Goal: Information Seeking & Learning: Learn about a topic

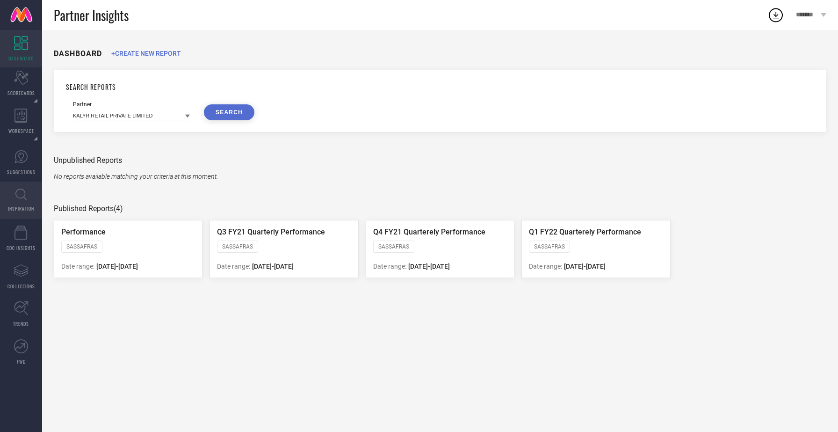
click at [22, 186] on link "INSPIRATION" at bounding box center [21, 199] width 42 height 37
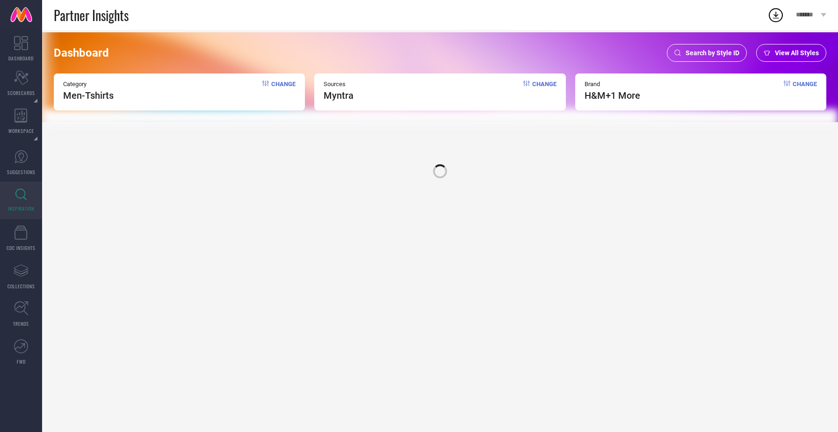
click at [724, 50] on span "Search by Style ID" at bounding box center [713, 52] width 54 height 7
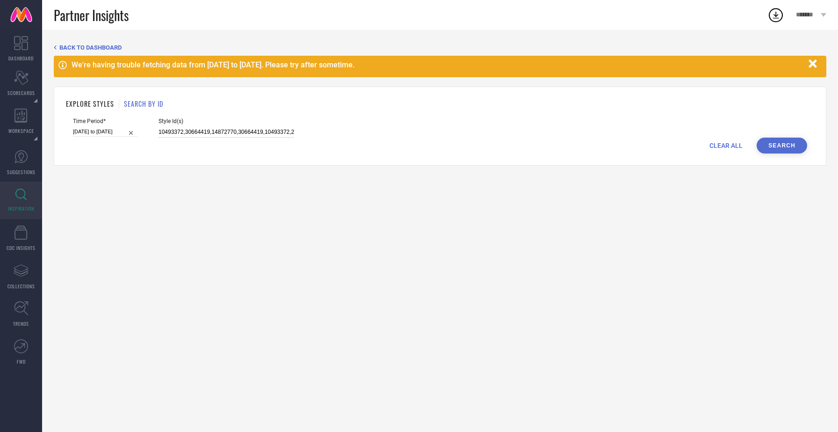
click at [200, 131] on input "10493372,30664419,14872770,30664419,10493372,25795464,15468614,14187748,1842622…" at bounding box center [227, 132] width 136 height 11
paste input "29713306"
type input "10493372,30664419,29713306,14872770,30664419,10493372,25795464,15468614,1418774…"
click at [768, 140] on button "Search" at bounding box center [782, 146] width 51 height 16
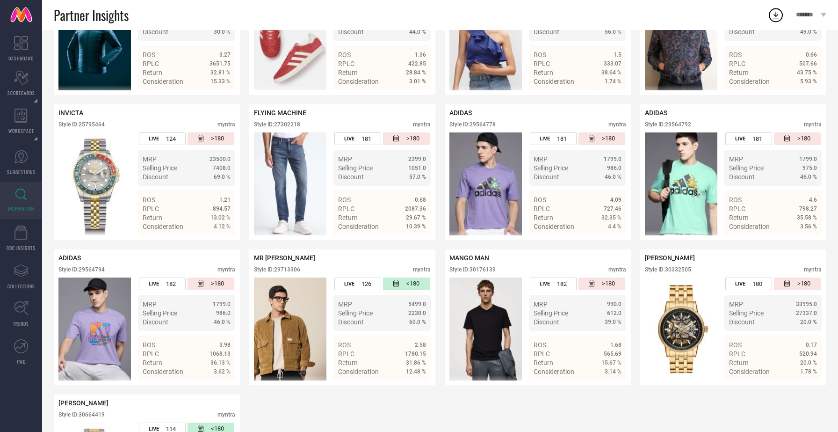
scroll to position [848, 0]
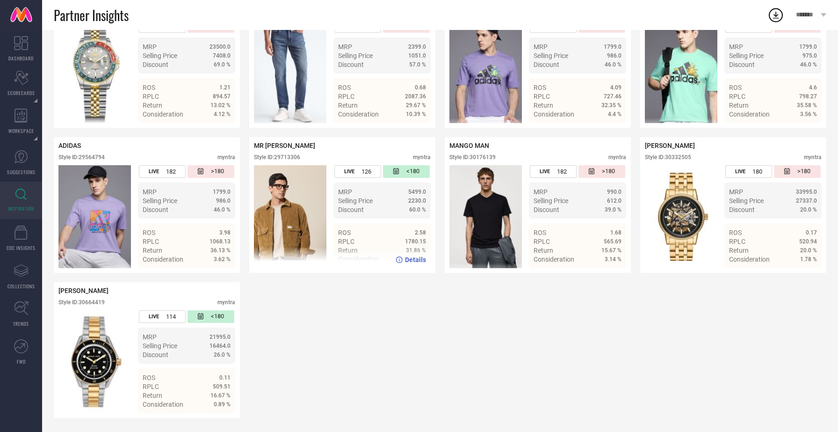
click at [333, 222] on div "LIVE 126 <180 MRP 5499.0 Selling Price 2230.0 Discount 60.0 % ROS 2.58 RPLC 178…" at bounding box center [381, 216] width 97 height 103
click at [401, 257] on icon at bounding box center [399, 259] width 7 height 7
click at [793, 260] on icon at bounding box center [790, 259] width 7 height 7
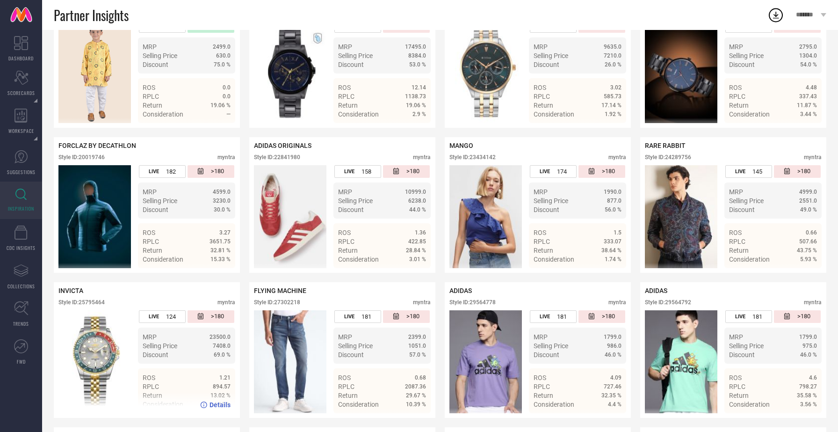
scroll to position [555, 0]
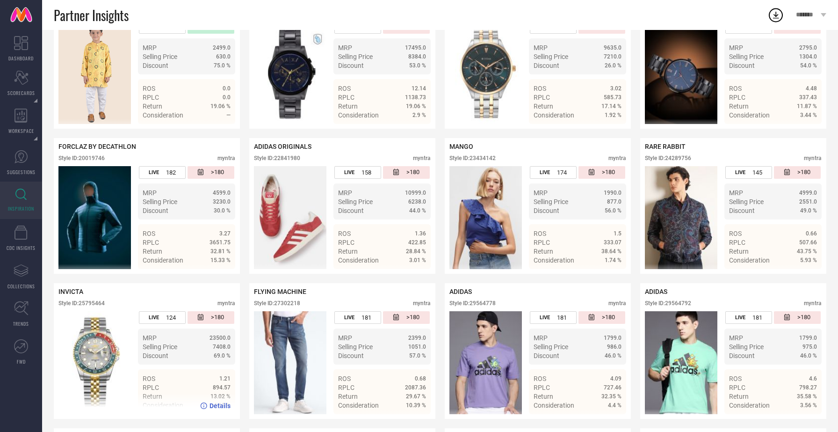
click at [215, 403] on span "Details" at bounding box center [220, 405] width 21 height 7
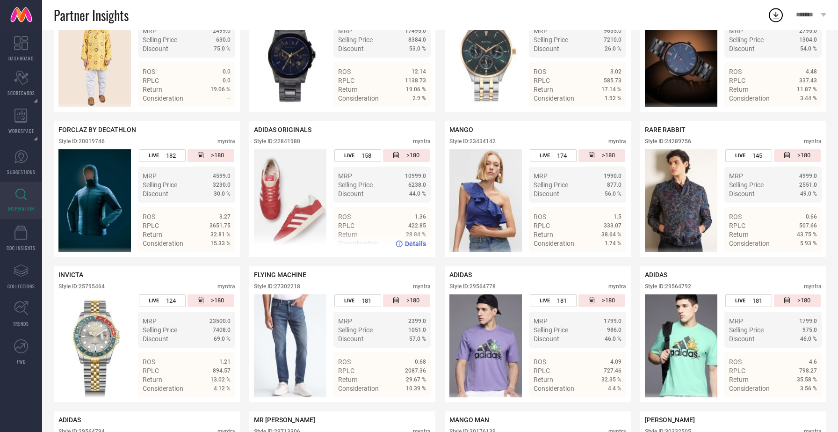
scroll to position [572, 0]
click at [414, 243] on span "Details" at bounding box center [415, 242] width 21 height 7
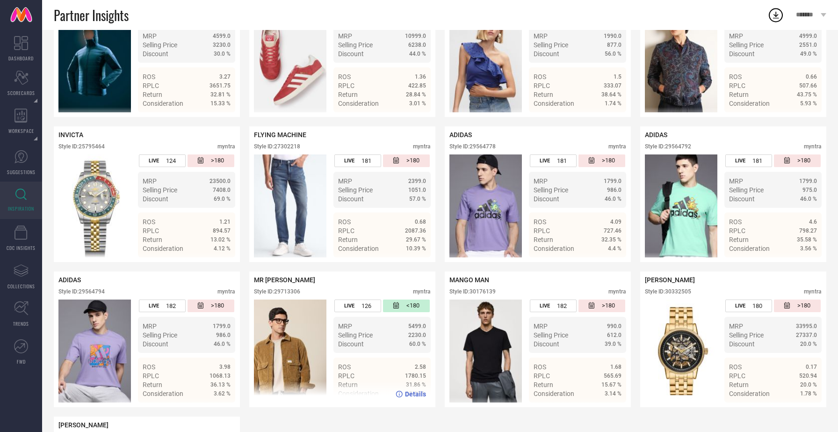
scroll to position [739, 0]
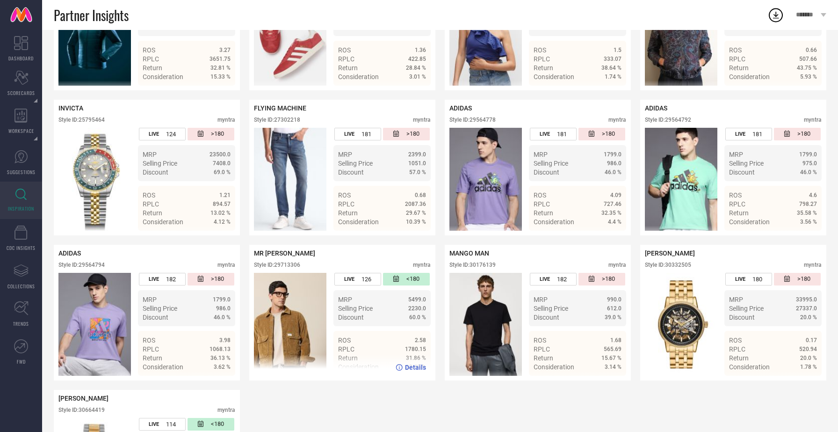
click at [294, 311] on img at bounding box center [290, 324] width 72 height 103
click at [413, 361] on div "Details" at bounding box center [342, 367] width 186 height 26
click at [413, 364] on div "Details" at bounding box center [342, 367] width 186 height 26
click at [412, 367] on span "Details" at bounding box center [415, 366] width 21 height 7
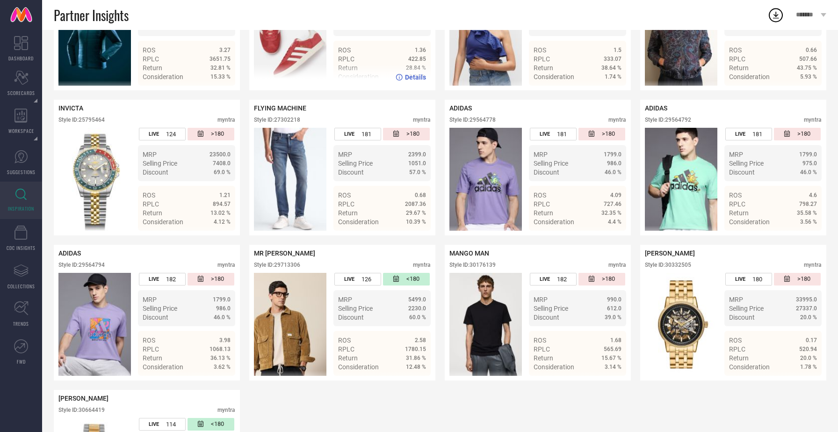
click at [401, 77] on icon at bounding box center [399, 77] width 7 height 7
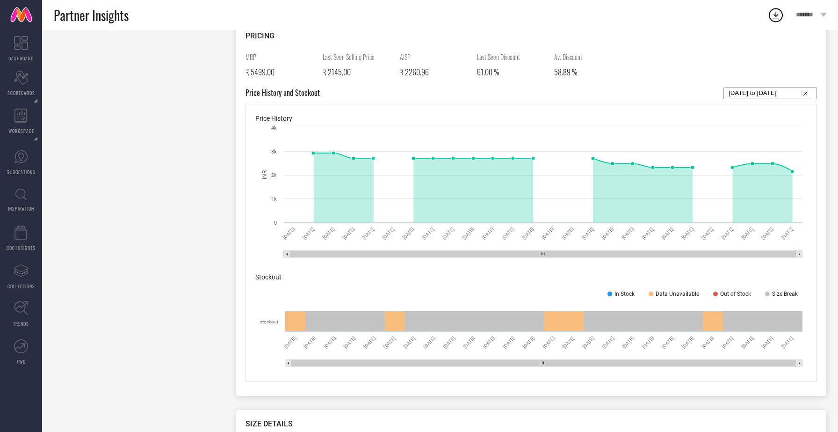
scroll to position [427, 0]
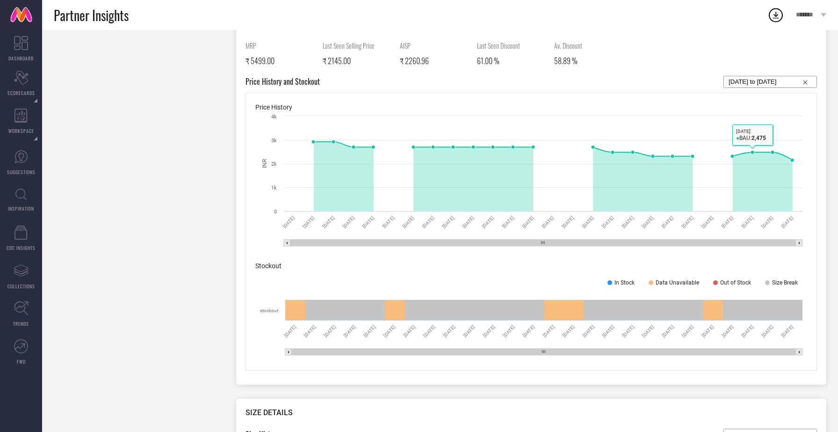
select select "7"
select select "2025"
select select "8"
select select "2025"
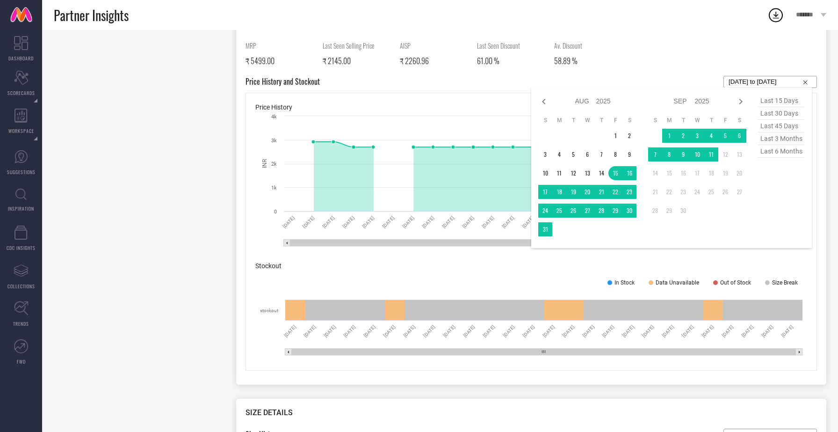
click at [766, 82] on input "[DATE] to [DATE]" at bounding box center [770, 81] width 83 height 11
click at [544, 99] on icon at bounding box center [543, 102] width 3 height 6
select select "6"
select select "2025"
select select "7"
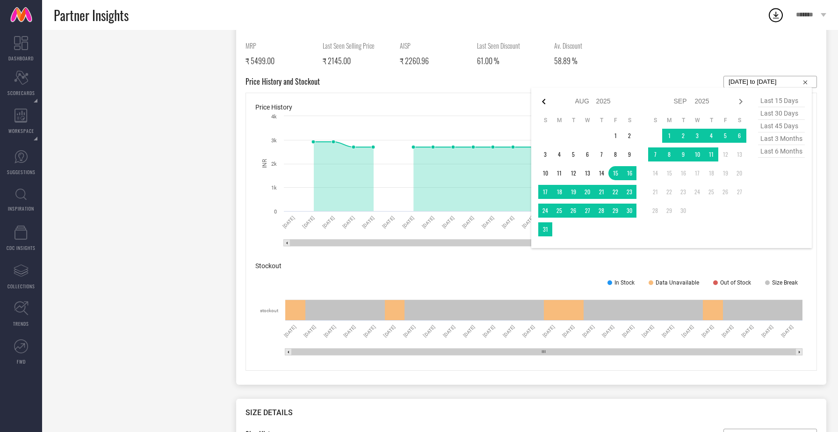
select select "2025"
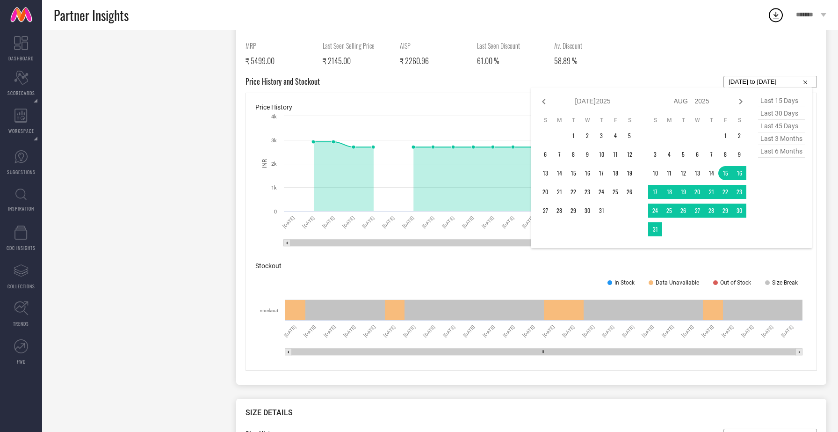
click at [544, 99] on icon at bounding box center [543, 102] width 3 height 6
select select "5"
select select "2025"
select select "6"
select select "2025"
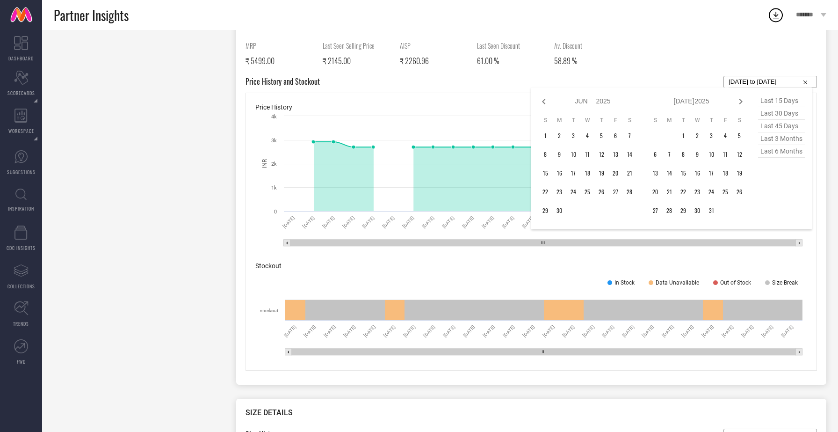
click at [544, 99] on icon at bounding box center [543, 102] width 3 height 6
select select "4"
select select "2025"
select select "5"
select select "2025"
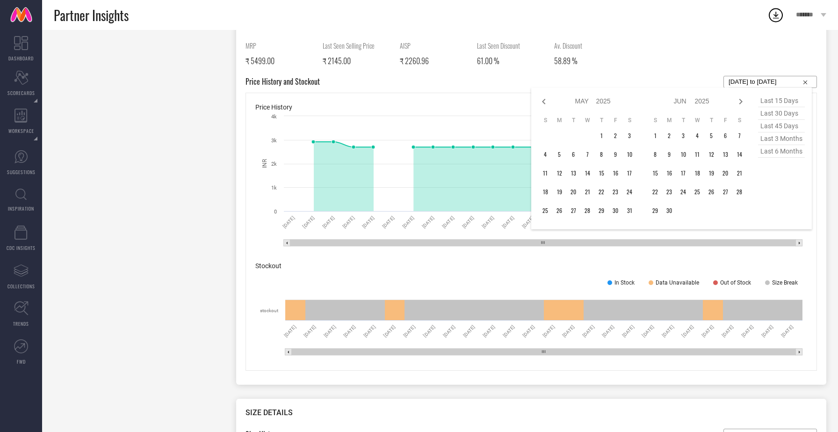
click at [544, 99] on icon at bounding box center [543, 102] width 3 height 6
select select "3"
select select "2025"
select select "4"
select select "2025"
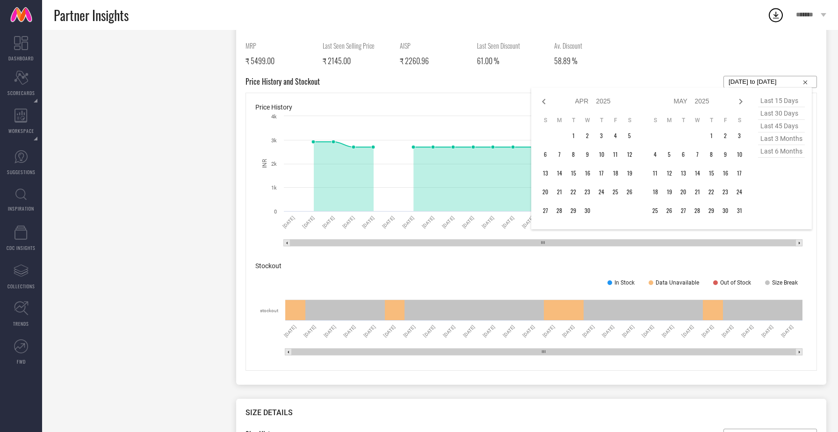
click at [544, 99] on icon at bounding box center [543, 102] width 3 height 6
select select "2"
select select "2025"
select select "3"
select select "2025"
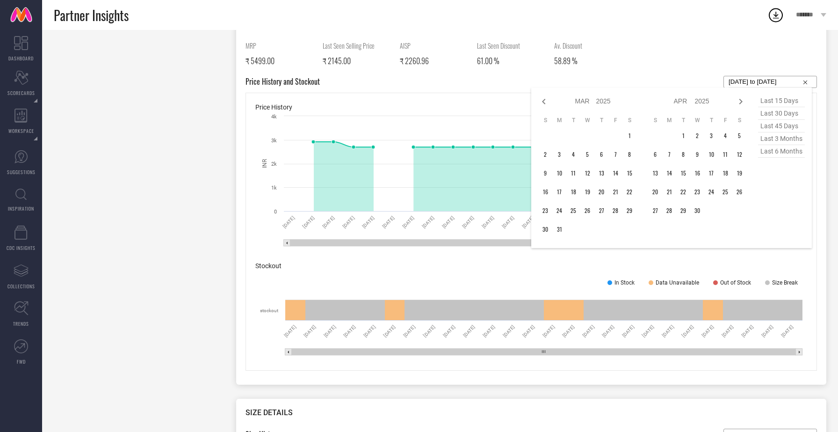
click at [544, 99] on icon at bounding box center [543, 102] width 3 height 6
select select "1"
select select "2025"
select select "2"
select select "2025"
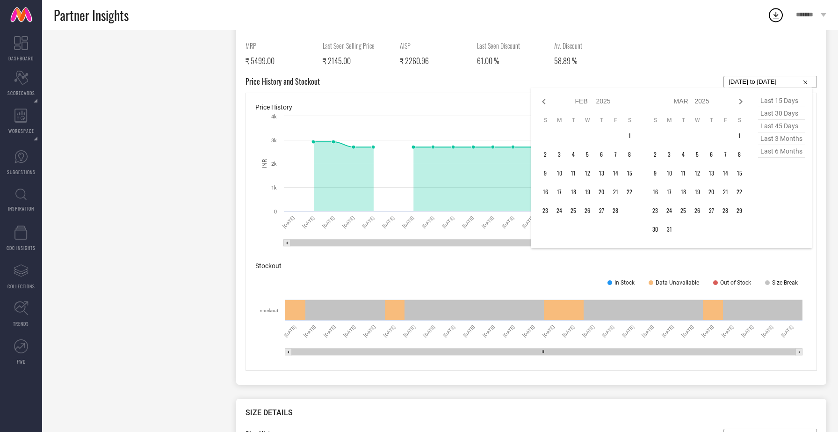
click at [544, 99] on icon at bounding box center [543, 102] width 3 height 6
select select "2025"
select select "1"
select select "2025"
click at [544, 99] on icon at bounding box center [543, 102] width 3 height 6
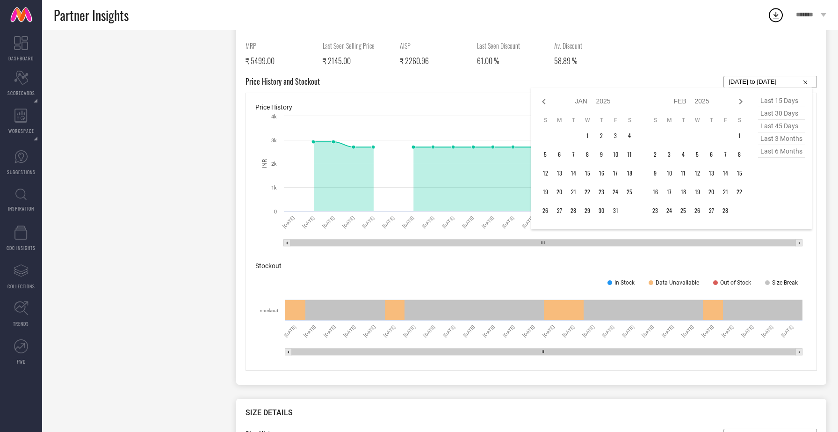
select select "11"
select select "2024"
select select "2025"
type input "After 01-12-2024"
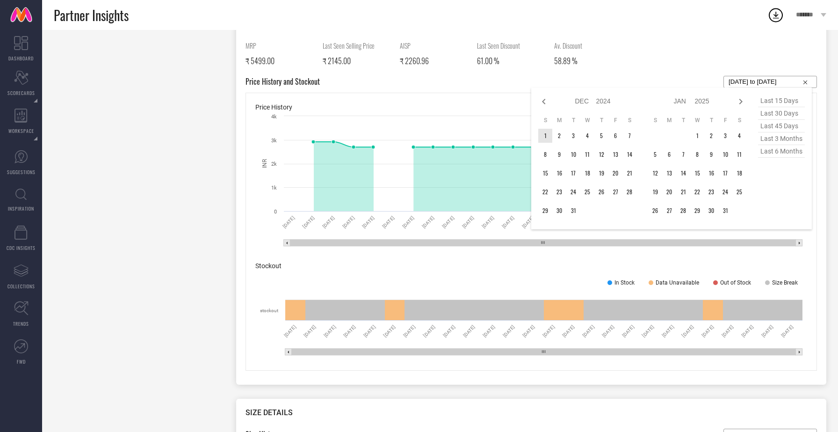
type input "After 01-12-2024"
click at [545, 136] on td "1" at bounding box center [545, 136] width 14 height 14
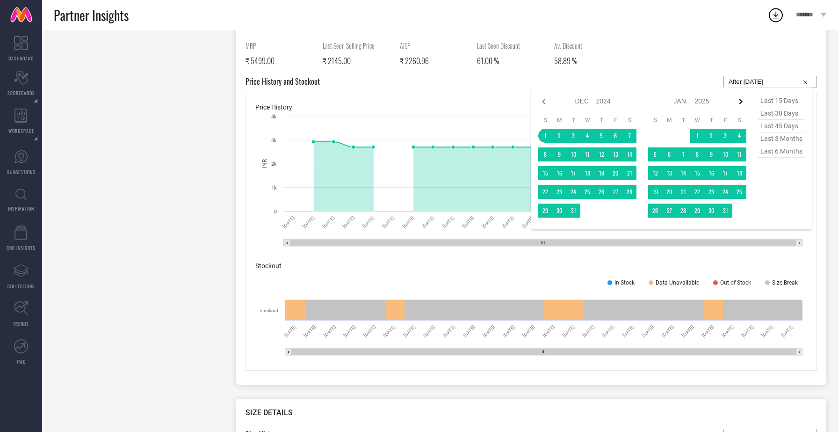
click at [743, 101] on icon at bounding box center [740, 101] width 11 height 11
select select "2025"
select select "1"
select select "2025"
click at [743, 101] on icon at bounding box center [740, 101] width 11 height 11
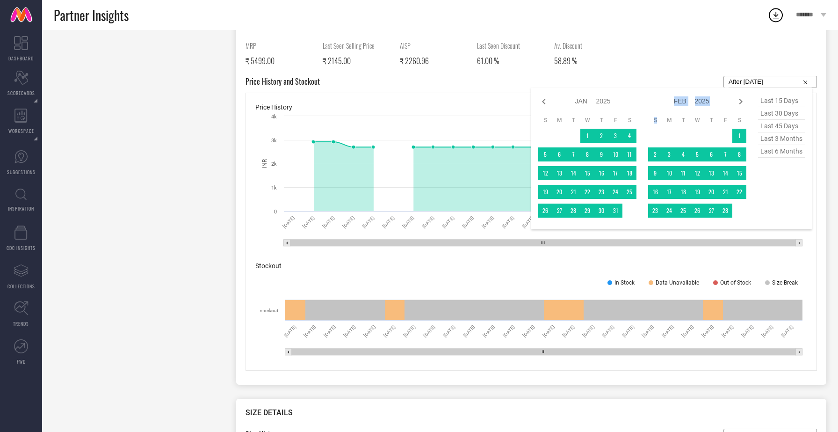
select select "1"
select select "2025"
select select "2"
select select "2025"
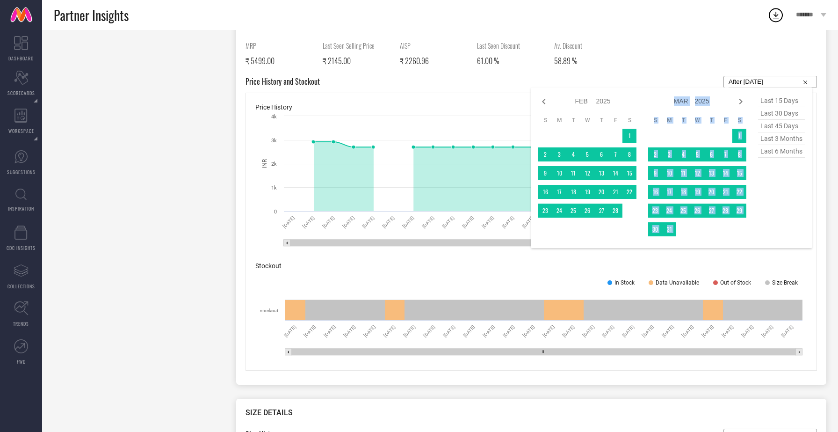
click at [743, 101] on icon at bounding box center [740, 101] width 11 height 11
select select "2"
select select "2025"
select select "3"
select select "2025"
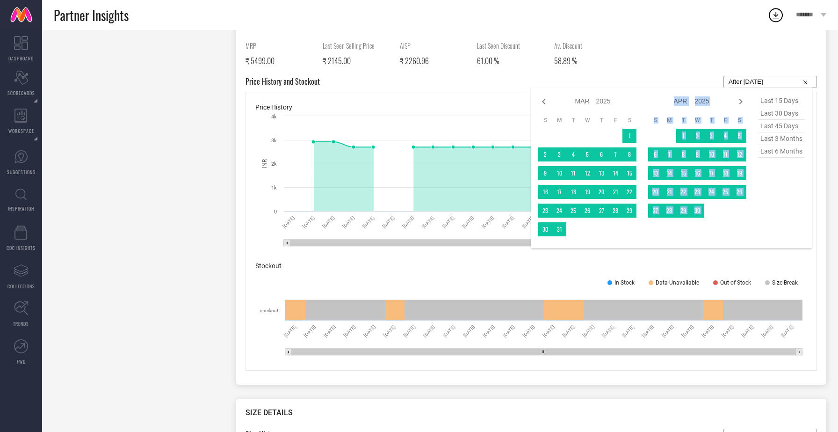
click at [743, 101] on icon at bounding box center [740, 101] width 11 height 11
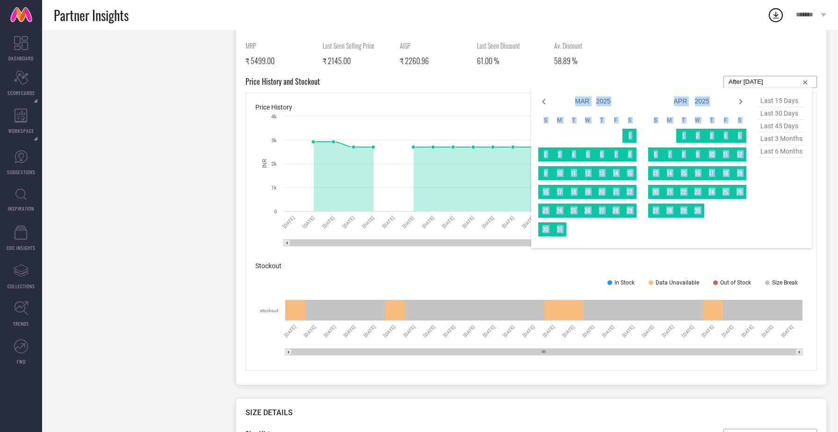
select select "4"
select select "2025"
select select "5"
select select "2025"
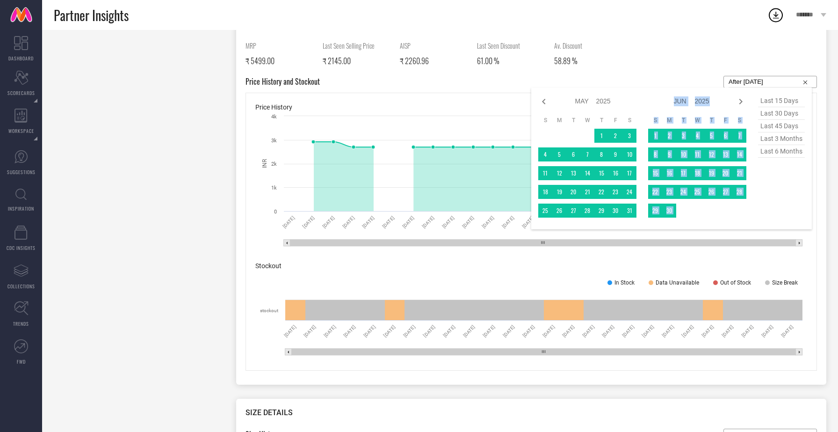
click at [743, 101] on icon at bounding box center [740, 101] width 11 height 11
select select "5"
select select "2025"
select select "6"
select select "2025"
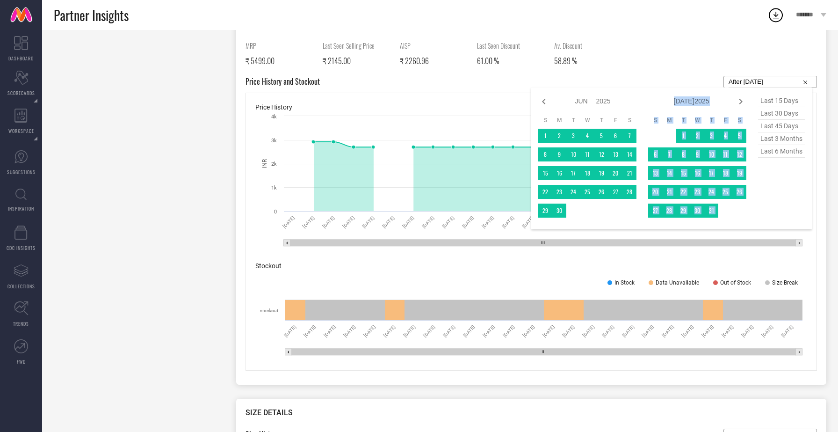
click at [743, 101] on icon at bounding box center [740, 101] width 11 height 11
select select "6"
select select "2025"
select select "7"
select select "2025"
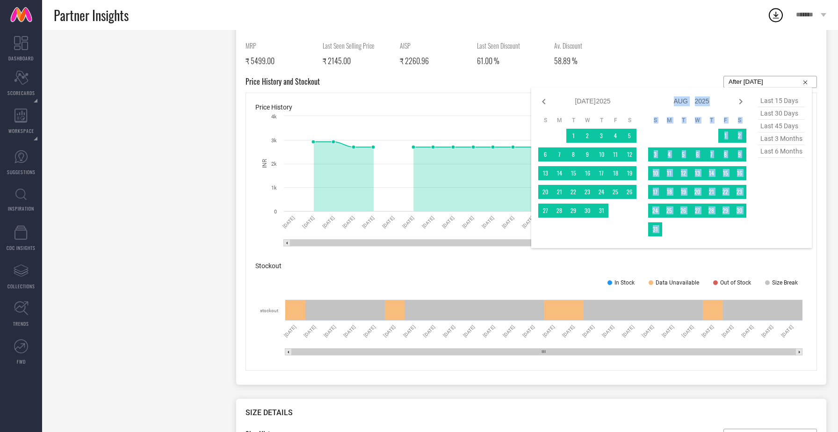
click at [743, 101] on icon at bounding box center [740, 101] width 11 height 11
select select "7"
select select "2025"
select select "8"
select select "2025"
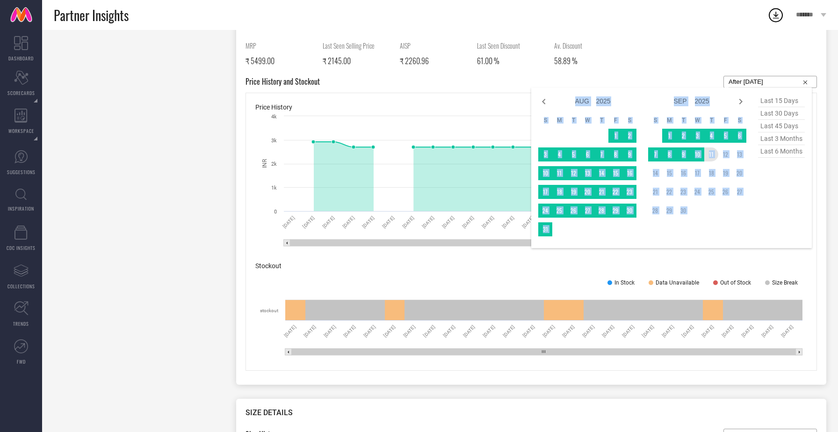
type input "01-12-2024 to 11-09-2025"
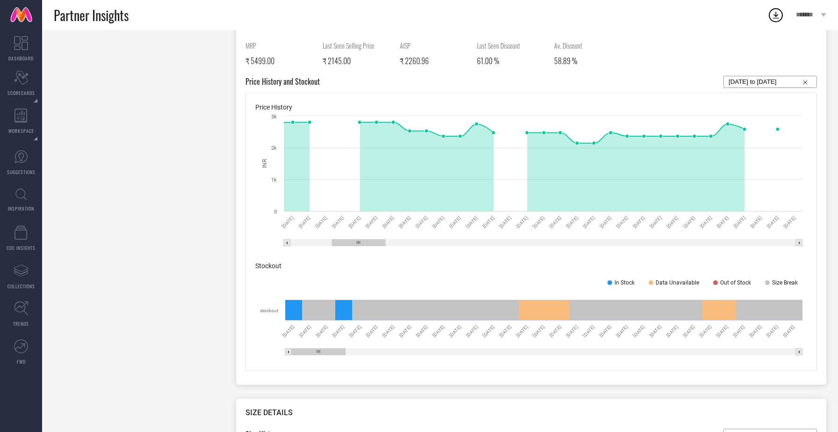
drag, startPoint x: 307, startPoint y: 243, endPoint x: 348, endPoint y: 247, distance: 41.4
click at [348, 247] on icon "Created with Highcharts 9.3.3 INR 24 Dec 24 25 Dec 24 26 Dec 24 27 Dec 24 28 De…" at bounding box center [531, 181] width 552 height 140
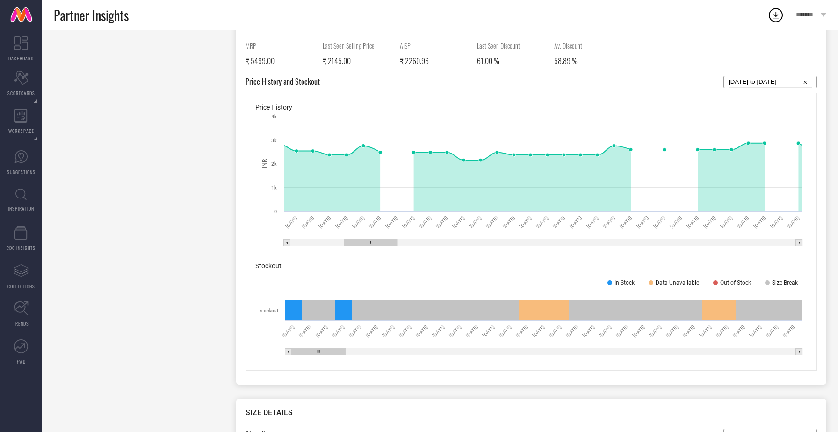
drag, startPoint x: 357, startPoint y: 241, endPoint x: 370, endPoint y: 242, distance: 13.1
click at [370, 242] on icon at bounding box center [371, 242] width 3 height 3
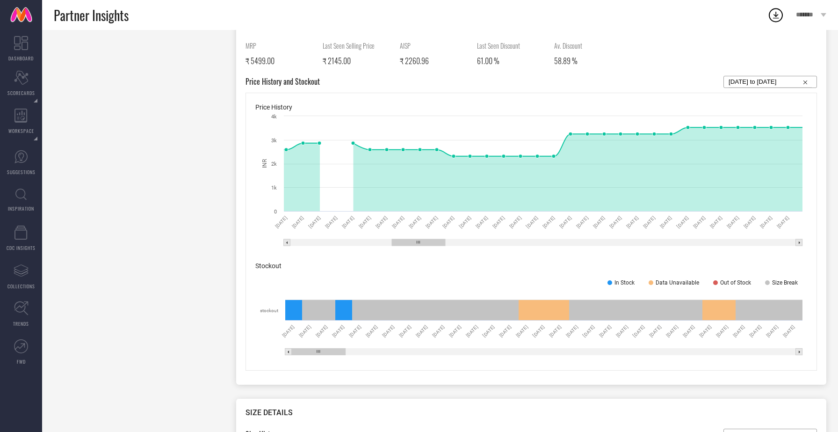
drag, startPoint x: 375, startPoint y: 241, endPoint x: 422, endPoint y: 243, distance: 46.8
click at [422, 243] on rect at bounding box center [418, 242] width 53 height 7
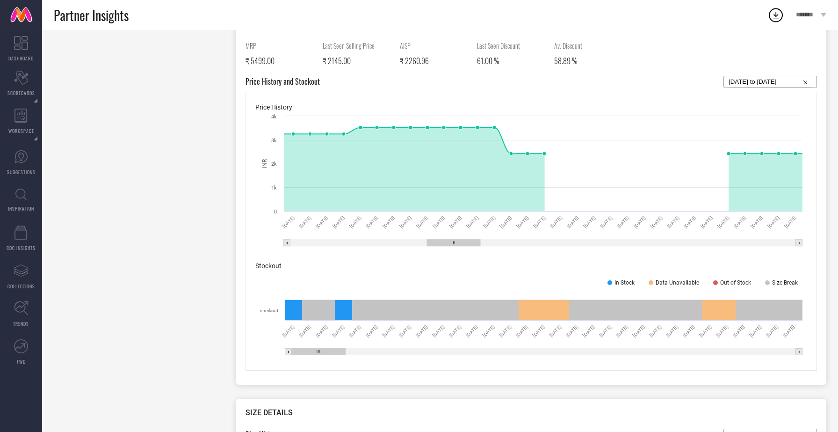
drag, startPoint x: 412, startPoint y: 241, endPoint x: 447, endPoint y: 240, distance: 35.1
click at [447, 240] on rect at bounding box center [453, 242] width 53 height 7
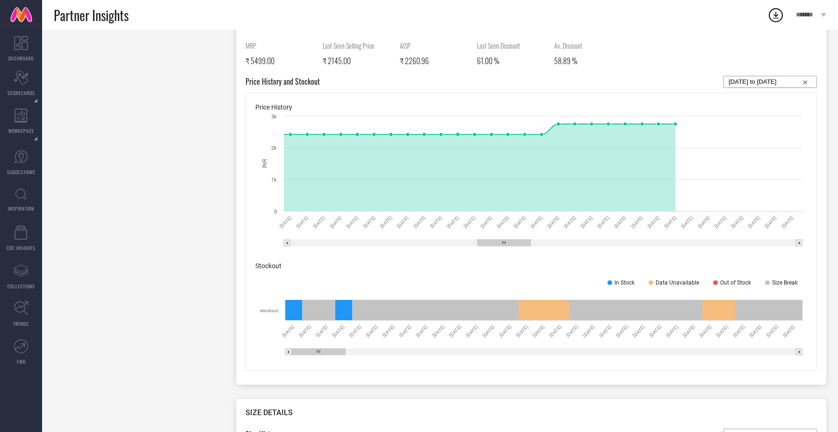
drag, startPoint x: 440, startPoint y: 242, endPoint x: 490, endPoint y: 245, distance: 50.6
click at [490, 245] on rect at bounding box center [504, 242] width 53 height 7
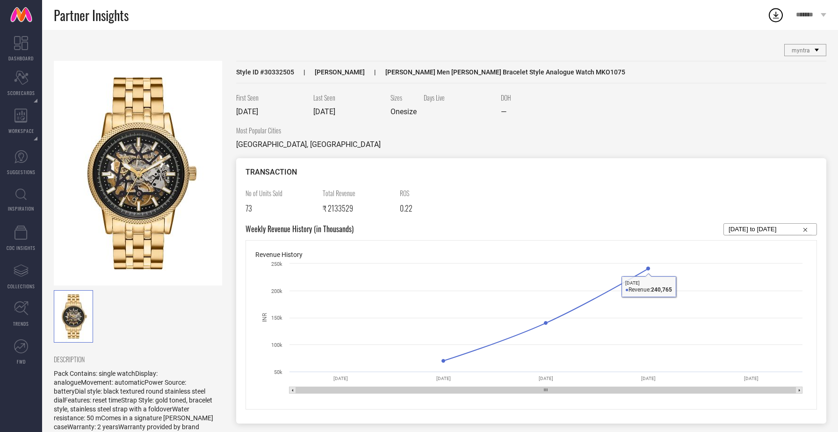
select select "7"
select select "2025"
select select "8"
select select "2025"
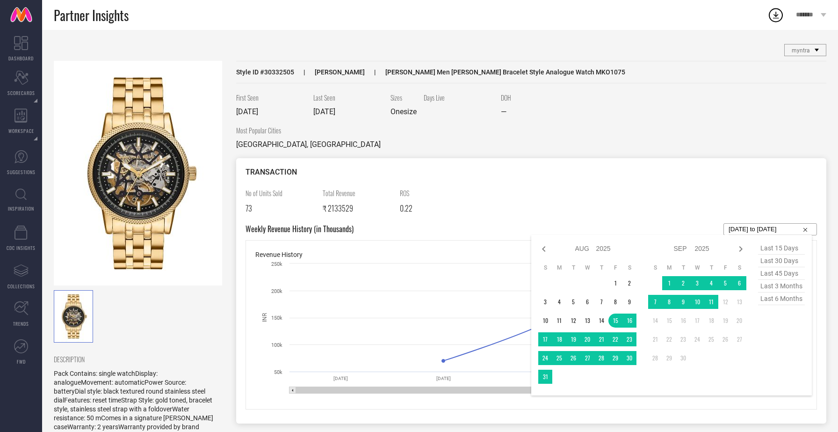
click at [761, 232] on input "[DATE] to [DATE]" at bounding box center [770, 229] width 83 height 11
click at [542, 250] on icon at bounding box center [543, 248] width 11 height 11
select select "6"
select select "2025"
select select "7"
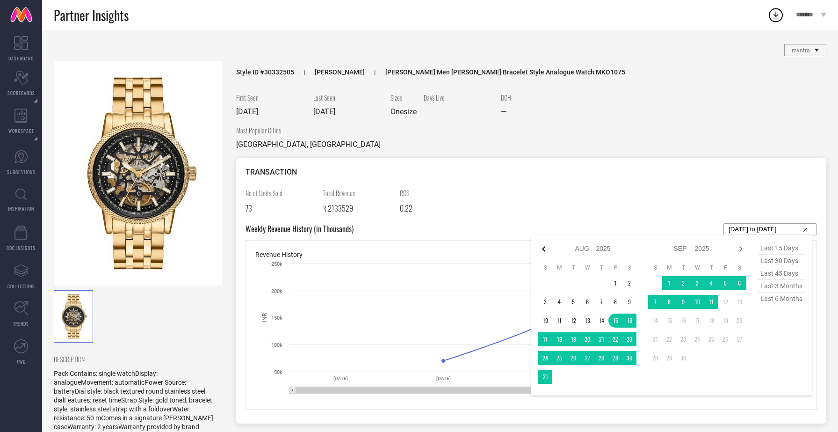
select select "2025"
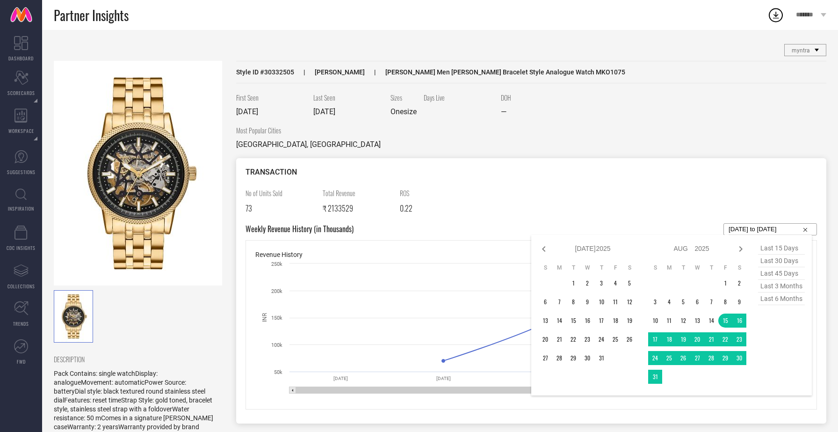
click at [542, 250] on icon at bounding box center [543, 248] width 11 height 11
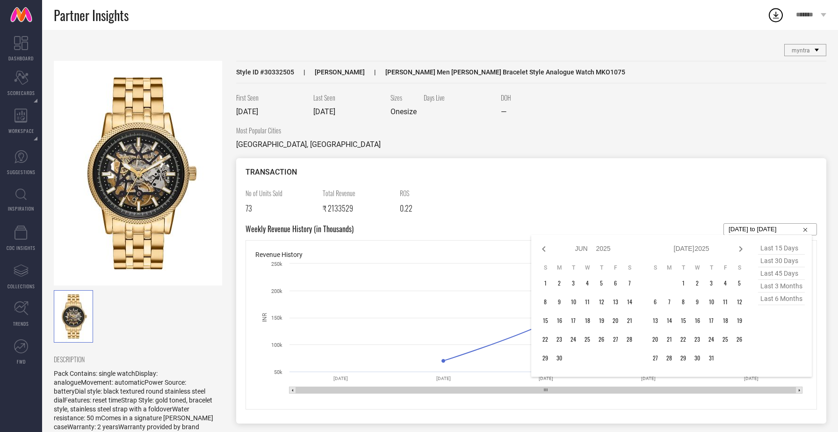
click at [542, 250] on icon at bounding box center [543, 248] width 11 height 11
select select "3"
select select "2025"
select select "4"
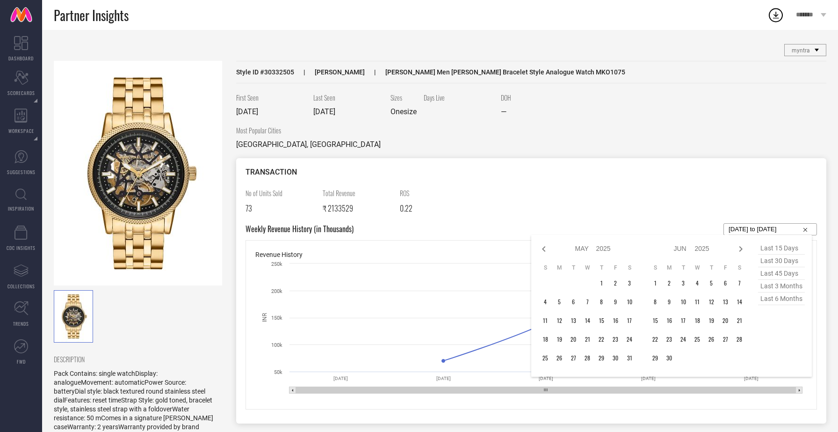
select select "2025"
click at [542, 250] on icon at bounding box center [543, 248] width 11 height 11
select select "2"
select select "2025"
select select "3"
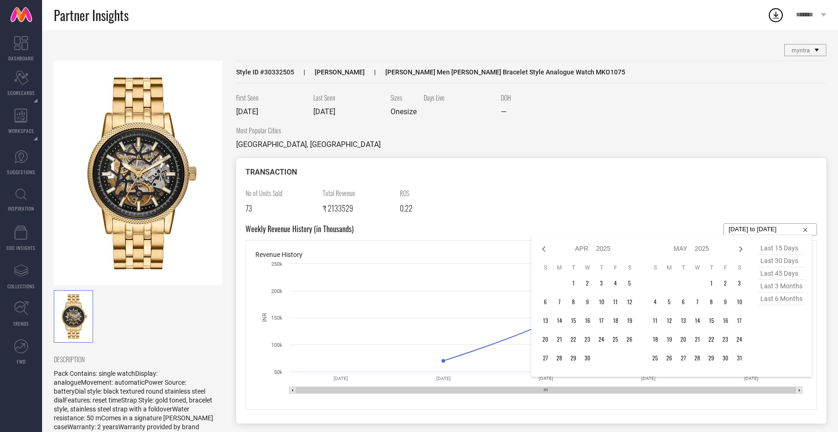
select select "2025"
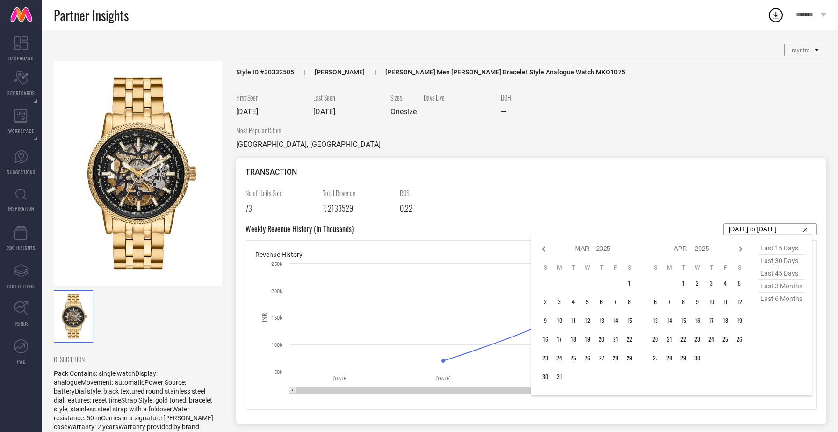
click at [542, 250] on icon at bounding box center [543, 248] width 11 height 11
select select "1"
select select "2025"
select select "2"
select select "2025"
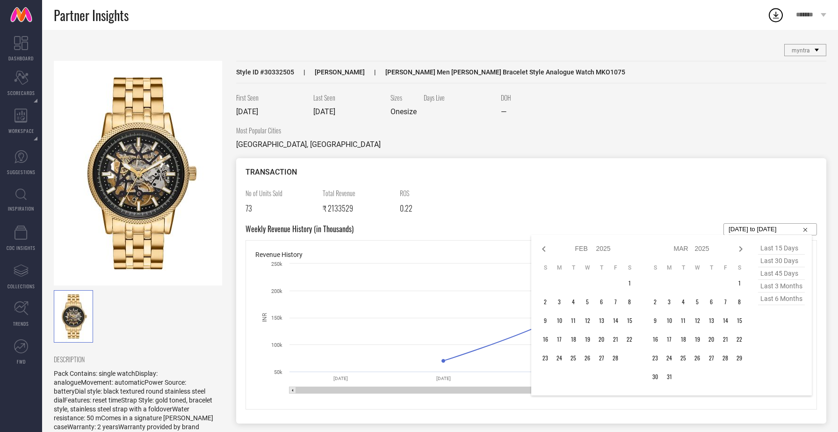
click at [542, 250] on icon at bounding box center [543, 248] width 11 height 11
select select "2025"
select select "1"
select select "2025"
click at [542, 250] on icon at bounding box center [543, 248] width 11 height 11
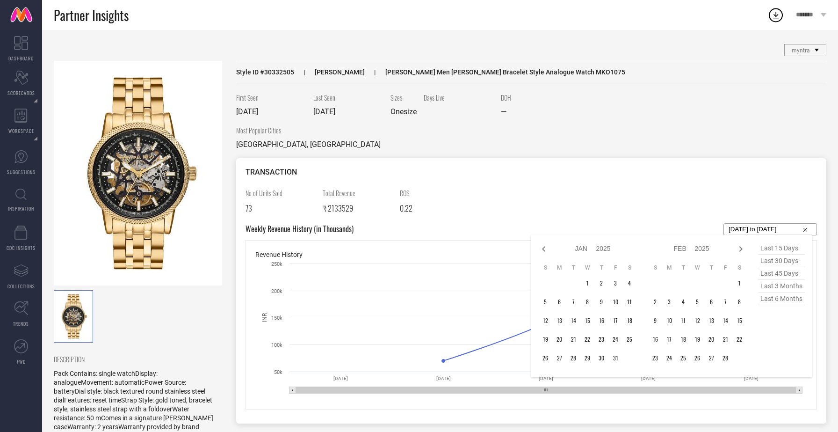
select select "11"
select select "2024"
select select "2025"
type input "After 01-12-2024"
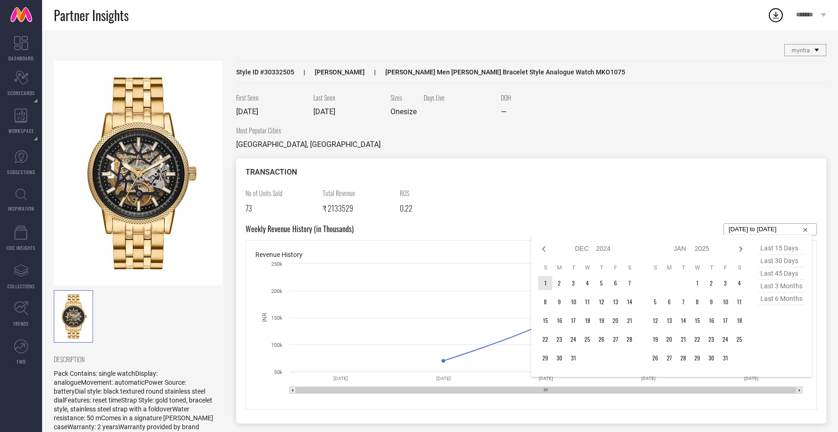
type input "After 01-12-2024"
click at [549, 284] on td "1" at bounding box center [545, 283] width 14 height 14
click at [738, 250] on icon at bounding box center [740, 248] width 11 height 11
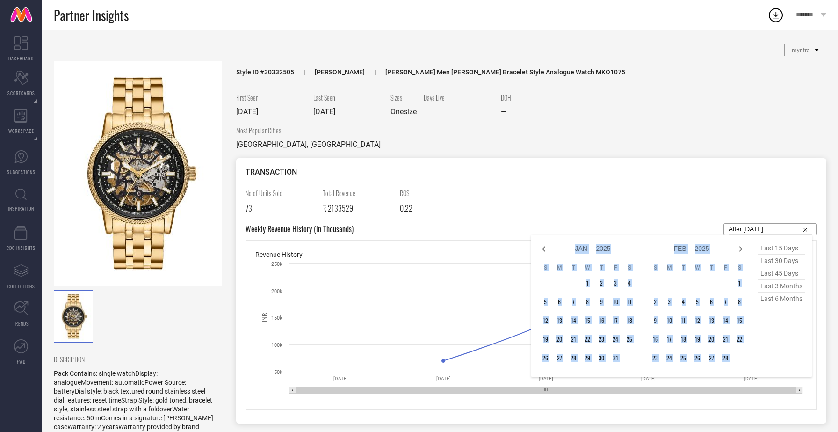
select select "2"
select select "2025"
select select "3"
select select "2025"
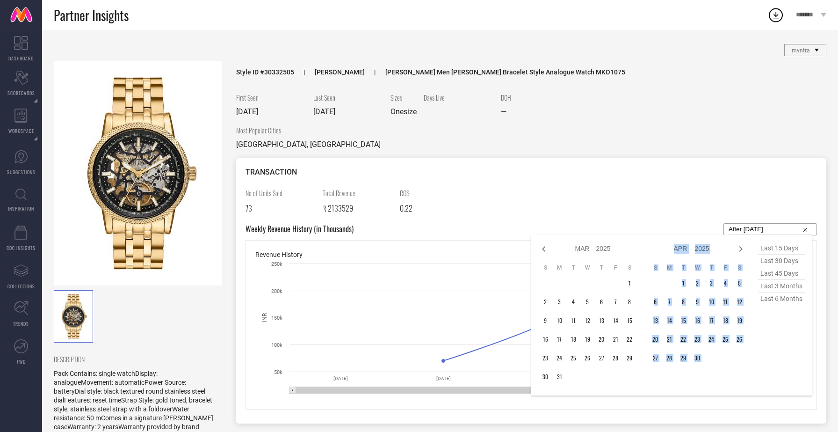
click at [738, 250] on icon at bounding box center [740, 248] width 11 height 11
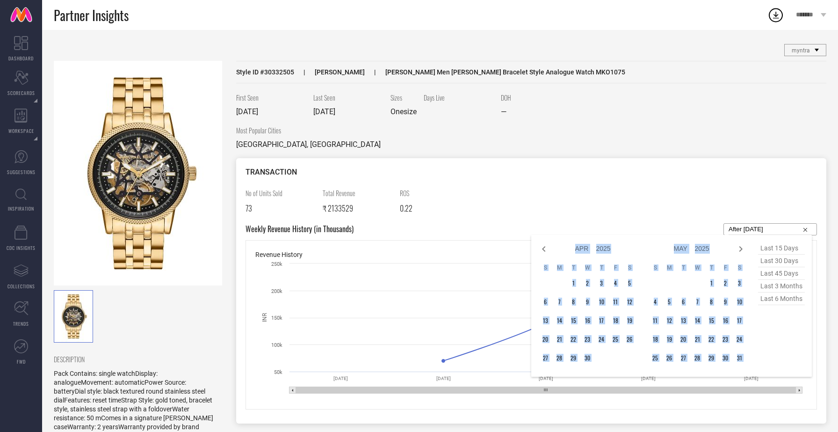
click at [738, 250] on icon at bounding box center [740, 248] width 11 height 11
select select "4"
select select "2025"
select select "5"
select select "2025"
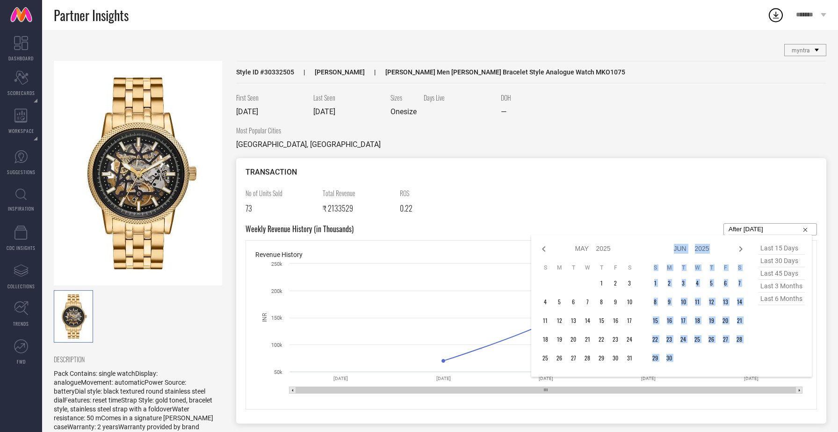
click at [738, 250] on icon at bounding box center [740, 248] width 11 height 11
select select "6"
select select "2025"
select select "7"
select select "2025"
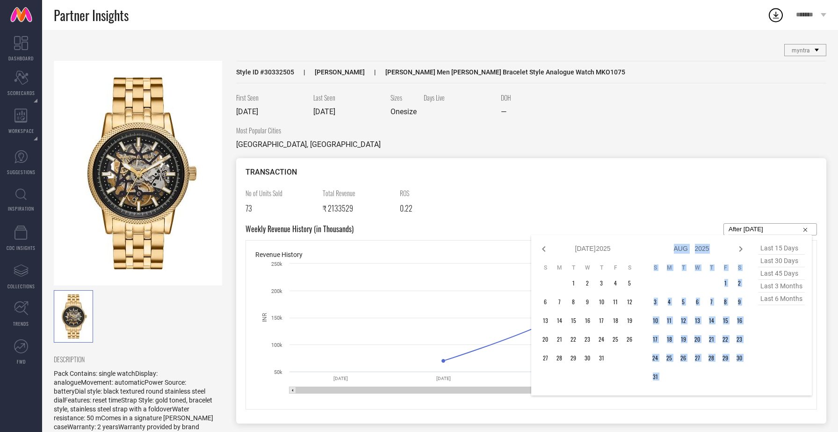
click at [738, 250] on icon at bounding box center [740, 248] width 11 height 11
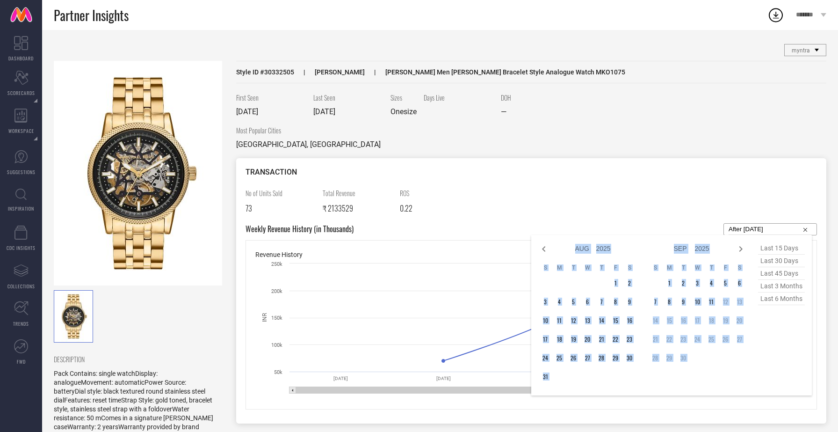
click at [738, 250] on icon at bounding box center [740, 248] width 11 height 11
select select "8"
select select "2025"
select select "9"
select select "2025"
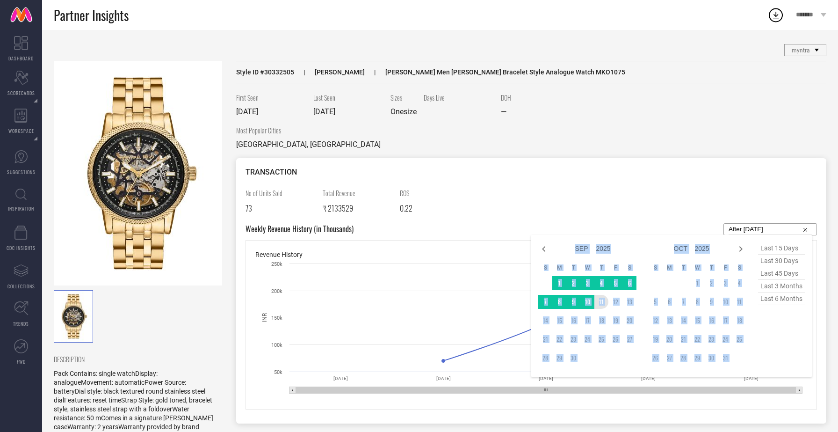
type input "01-12-2024 to 11-09-2025"
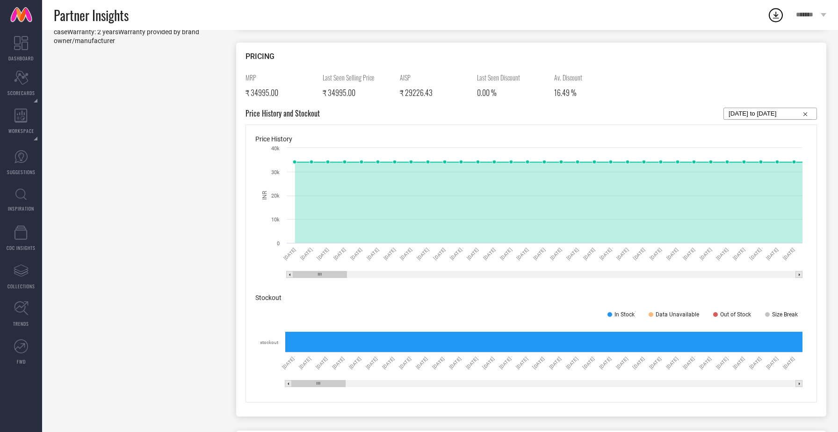
scroll to position [394, 0]
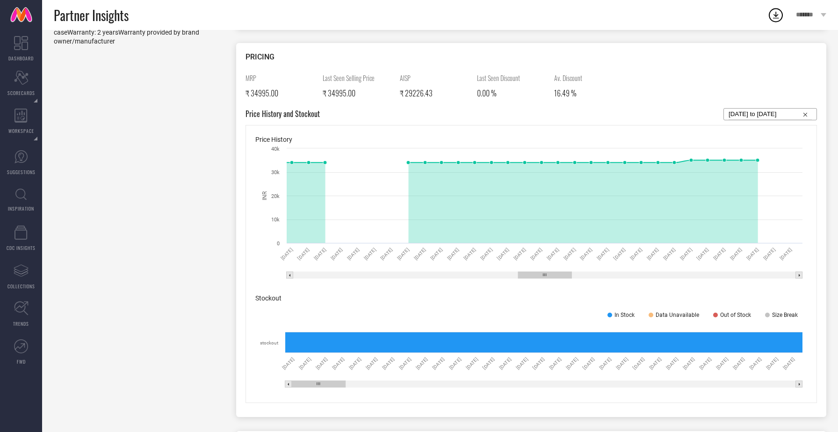
drag, startPoint x: 322, startPoint y: 273, endPoint x: 547, endPoint y: 274, distance: 225.0
click at [547, 274] on rect at bounding box center [544, 275] width 53 height 7
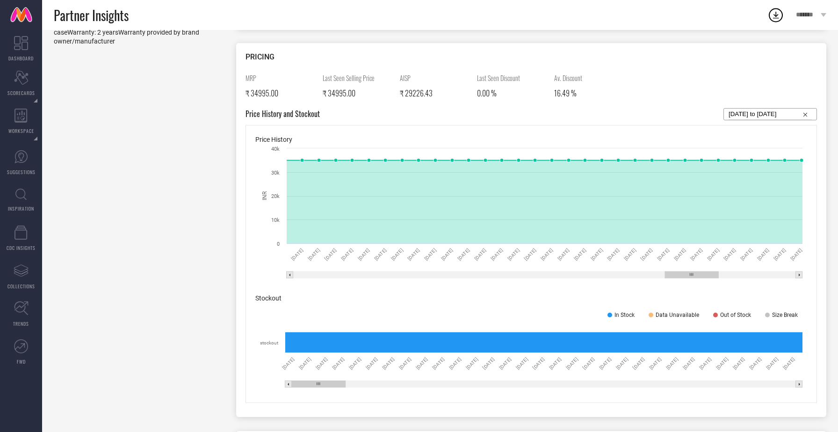
drag, startPoint x: 547, startPoint y: 274, endPoint x: 694, endPoint y: 277, distance: 146.9
click at [694, 277] on icon "Created with Highcharts 9.3.3 INR 28 Jun 25 29 Jun 25 30 Jun 25 01 Jul 25 02 Ju…" at bounding box center [531, 214] width 552 height 140
drag, startPoint x: 694, startPoint y: 277, endPoint x: 753, endPoint y: 282, distance: 59.1
click at [753, 282] on rect at bounding box center [531, 214] width 552 height 140
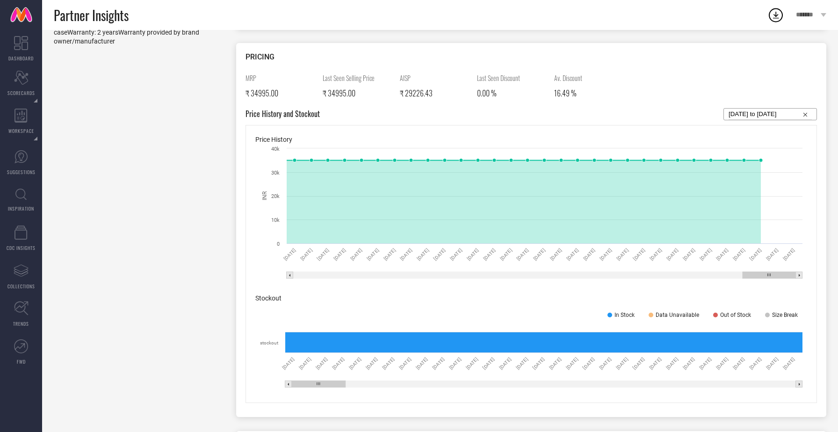
drag, startPoint x: 694, startPoint y: 272, endPoint x: 786, endPoint y: 275, distance: 92.2
click at [782, 275] on rect at bounding box center [769, 275] width 53 height 7
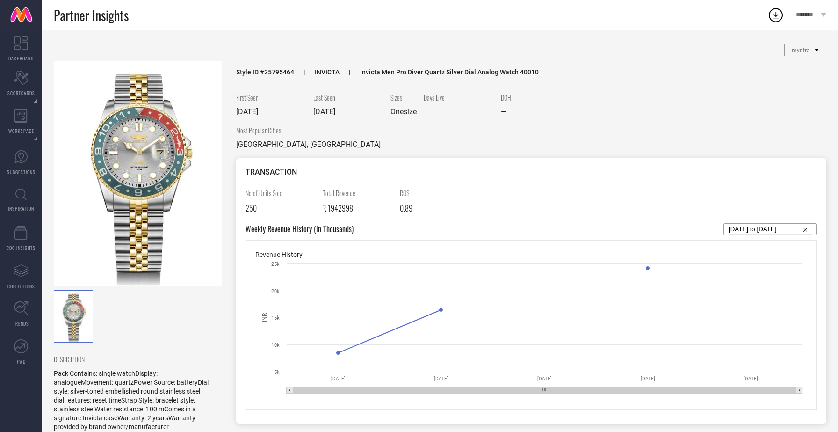
click at [778, 227] on input "[DATE] to [DATE]" at bounding box center [770, 229] width 83 height 11
select select "7"
select select "2025"
select select "8"
select select "2025"
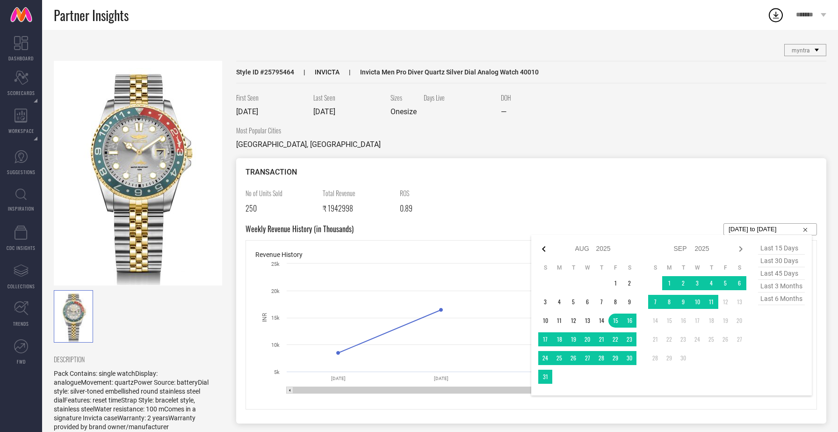
click at [549, 246] on icon at bounding box center [543, 248] width 11 height 11
select select "6"
select select "2025"
select select "7"
select select "2025"
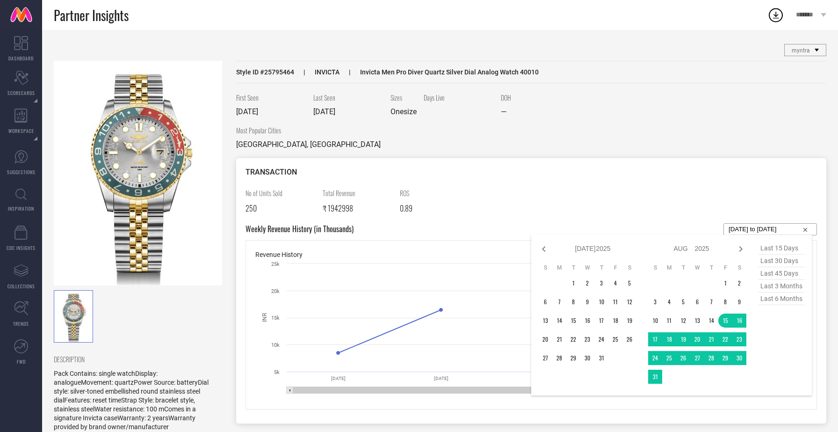
click at [549, 246] on icon at bounding box center [543, 248] width 11 height 11
select select "5"
select select "2025"
select select "6"
select select "2025"
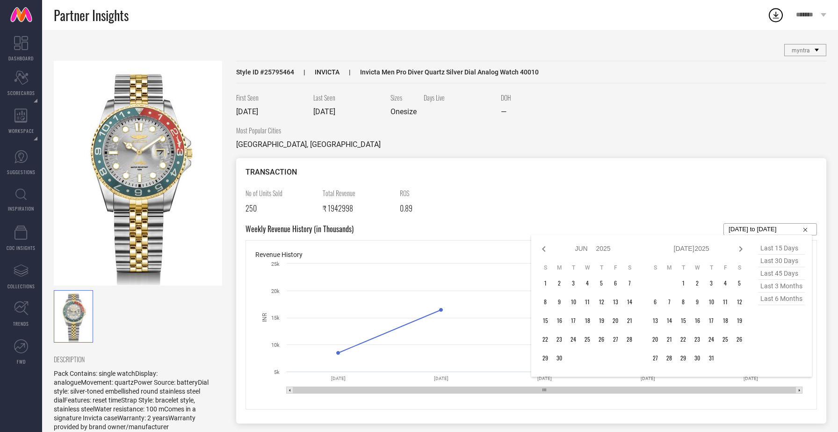
click at [549, 246] on icon at bounding box center [543, 248] width 11 height 11
select select "4"
select select "2025"
select select "5"
select select "2025"
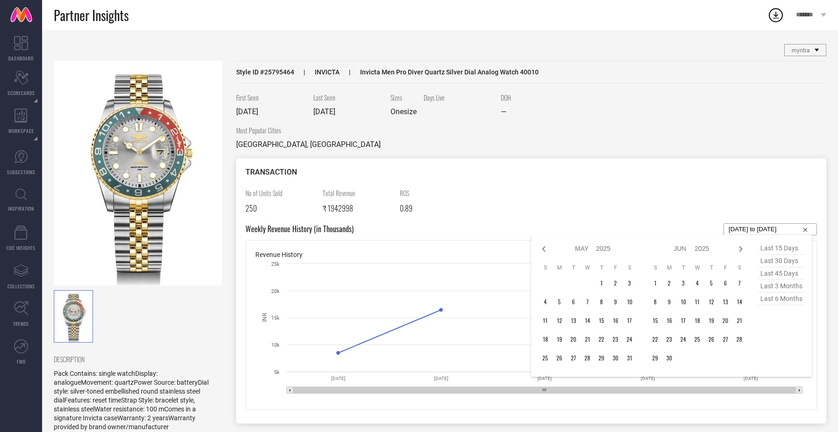
click at [549, 246] on icon at bounding box center [543, 248] width 11 height 11
select select "3"
select select "2025"
select select "4"
select select "2025"
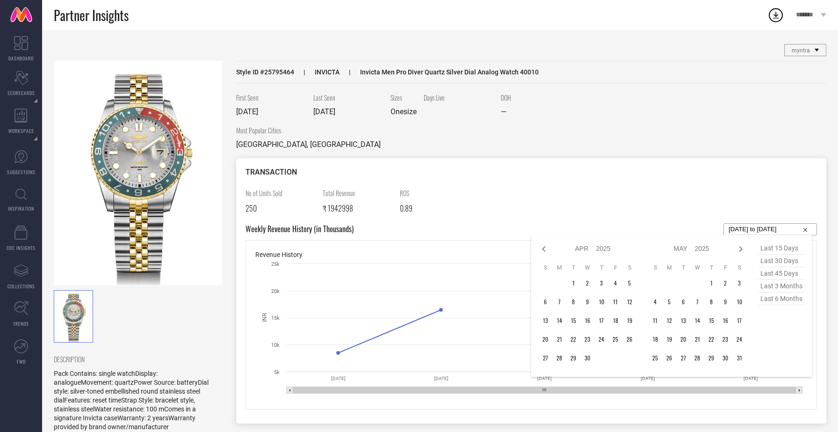
click at [549, 246] on icon at bounding box center [543, 248] width 11 height 11
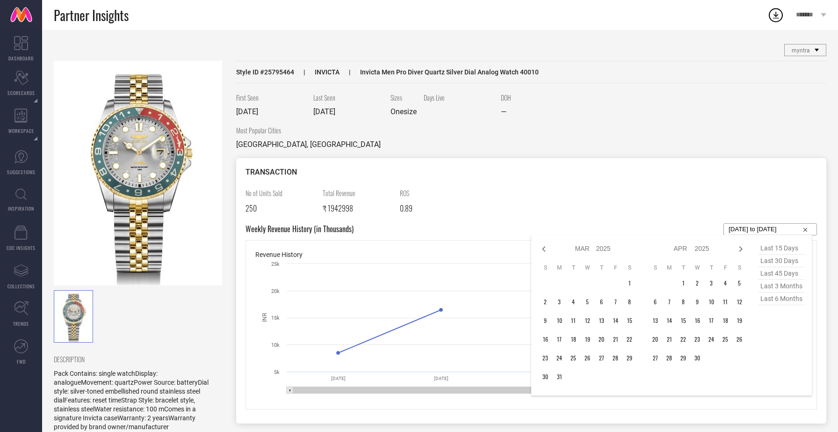
click at [549, 246] on icon at bounding box center [543, 248] width 11 height 11
select select "2025"
select select "1"
select select "2025"
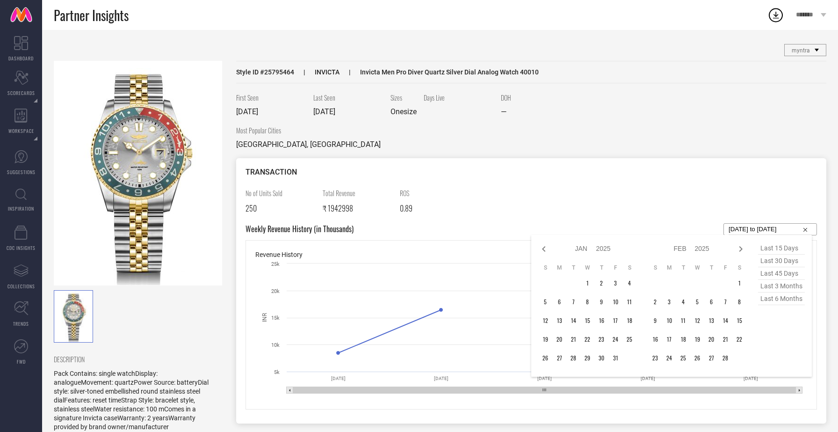
click at [549, 246] on icon at bounding box center [543, 248] width 11 height 11
select select "11"
select select "2024"
select select "2025"
click at [549, 246] on icon at bounding box center [543, 248] width 11 height 11
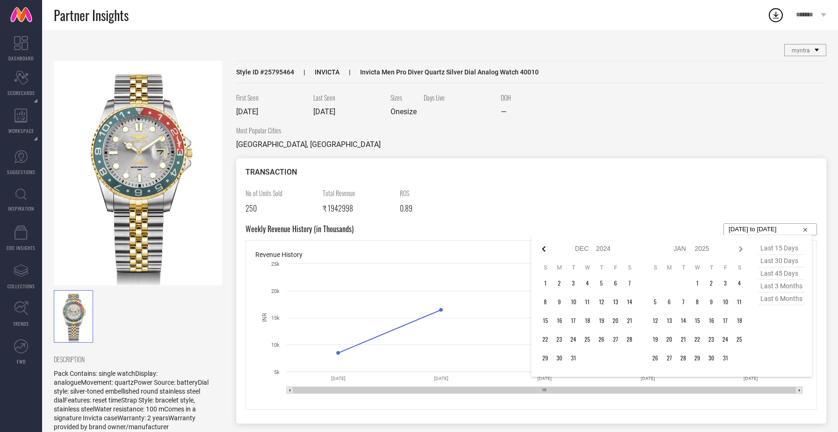
select select "10"
select select "2024"
select select "11"
select select "2024"
click at [549, 246] on icon at bounding box center [543, 248] width 11 height 11
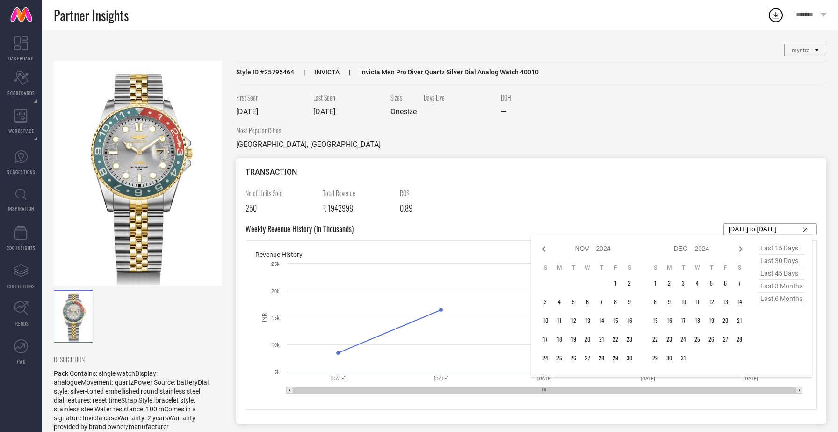
select select "9"
select select "2024"
select select "10"
select select "2024"
click at [543, 249] on icon at bounding box center [543, 248] width 11 height 11
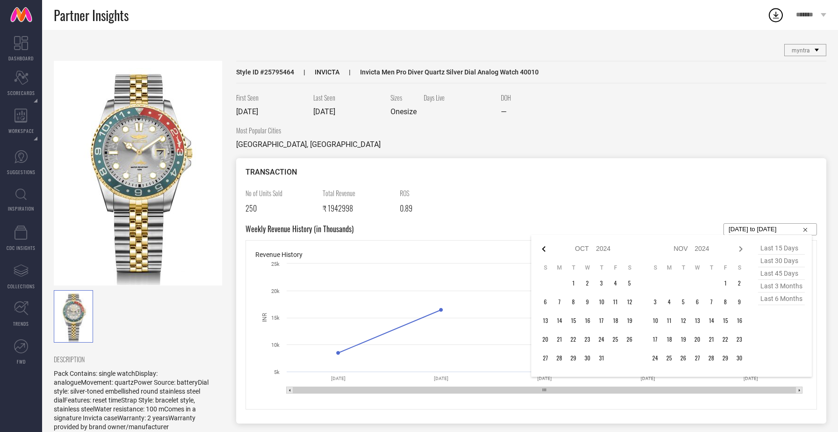
select select "8"
select select "2024"
select select "9"
select select "2024"
type input "After 12-09-2024"
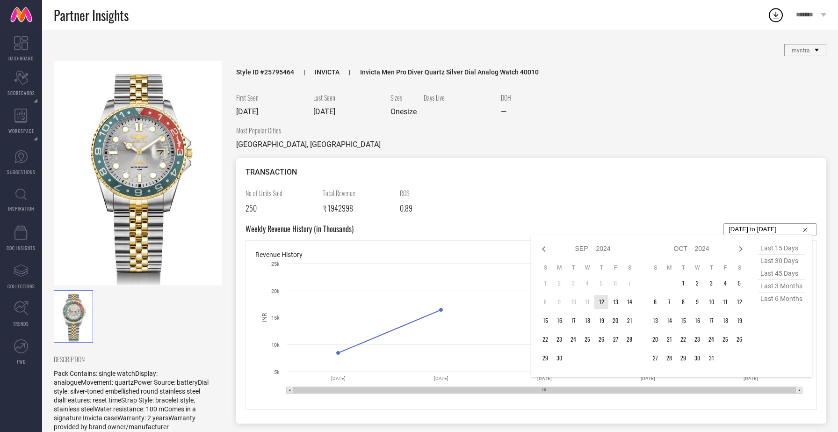
type input "After 12-09-2024"
click at [602, 302] on td "12" at bounding box center [601, 302] width 14 height 14
click at [741, 250] on icon at bounding box center [740, 248] width 11 height 11
select select "9"
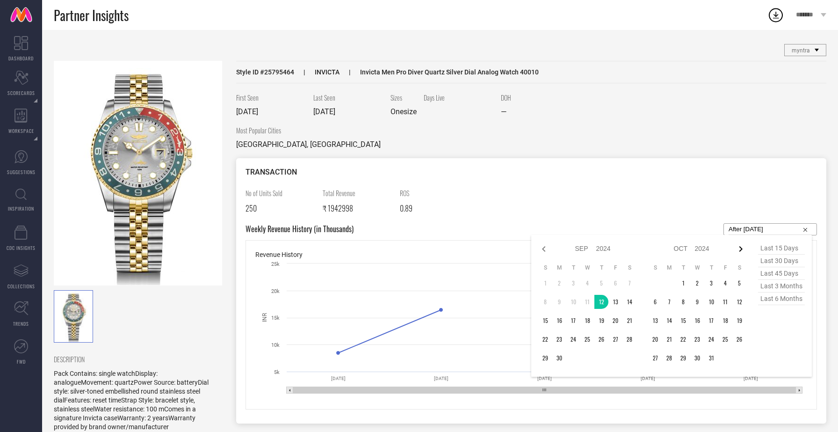
select select "2024"
select select "10"
select select "2024"
click at [741, 250] on icon at bounding box center [740, 248] width 11 height 11
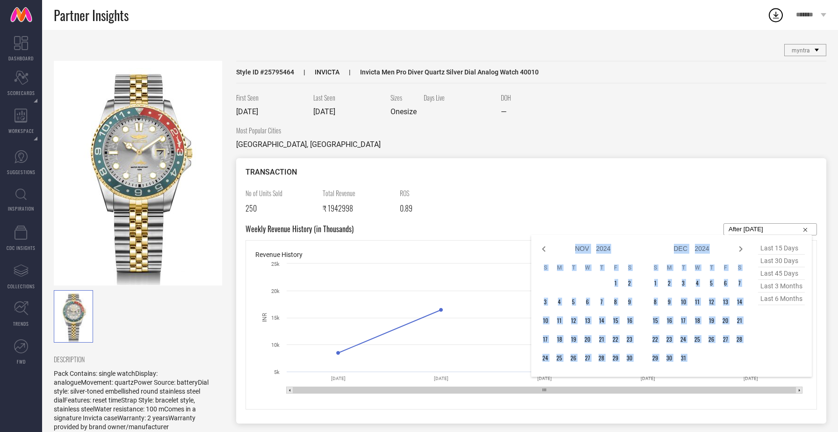
select select "2025"
select select "1"
select select "2025"
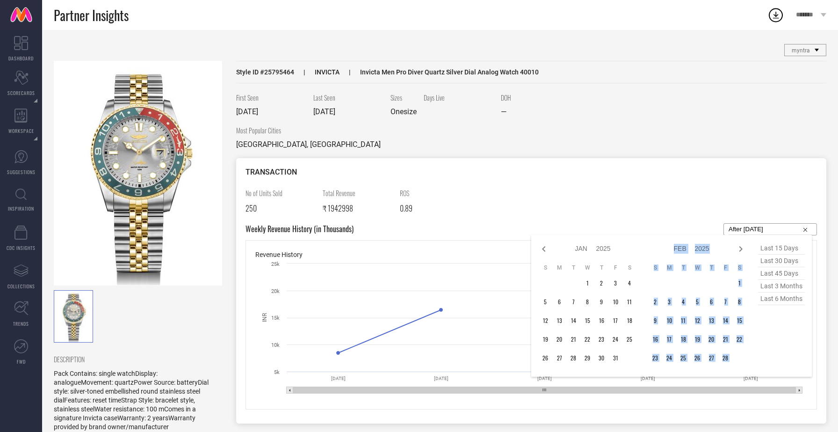
click at [741, 250] on icon at bounding box center [740, 248] width 11 height 11
select select "1"
select select "2025"
select select "2"
select select "2025"
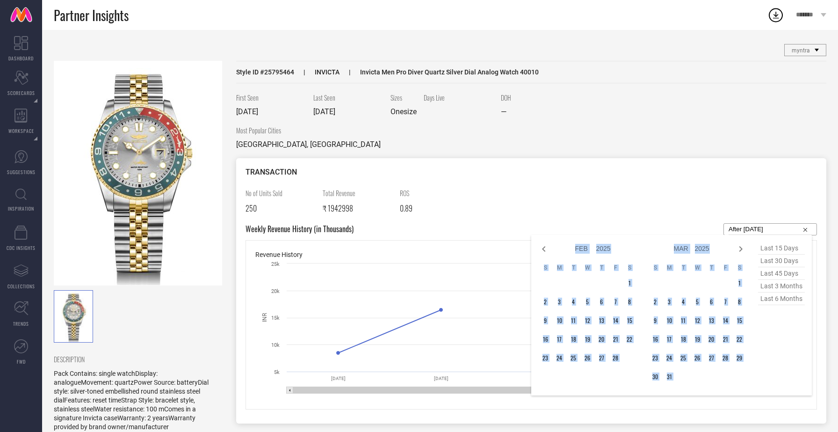
click at [741, 250] on icon at bounding box center [740, 248] width 11 height 11
select select "4"
select select "2025"
select select "5"
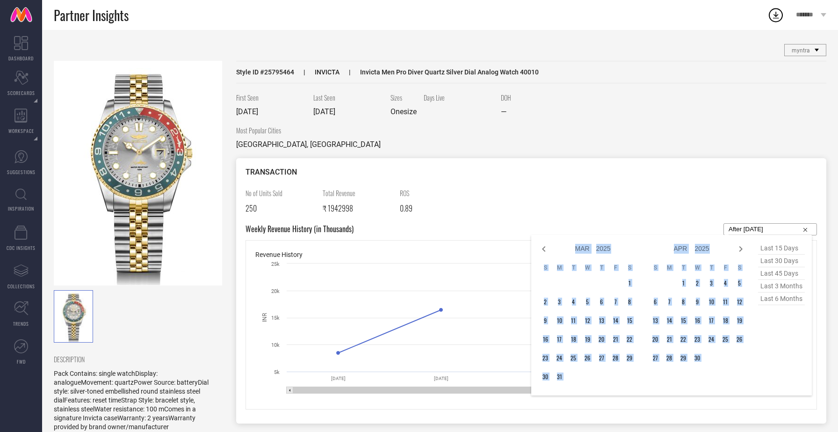
select select "2025"
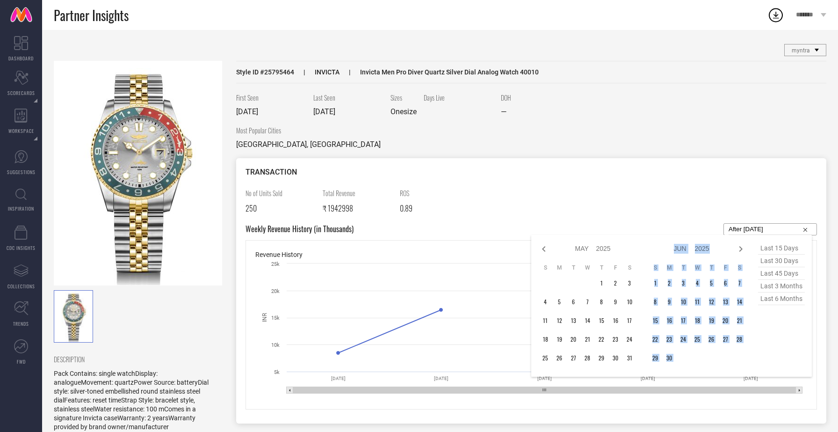
click at [741, 250] on icon at bounding box center [740, 248] width 11 height 11
select select "5"
select select "2025"
select select "6"
select select "2025"
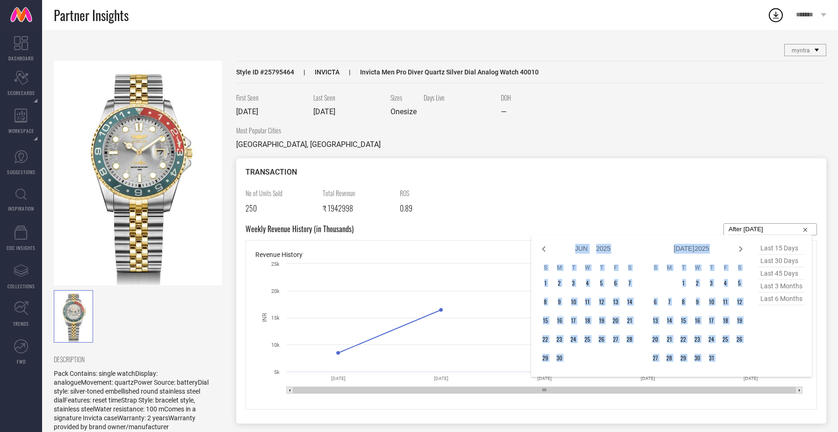
click at [741, 250] on icon at bounding box center [740, 248] width 11 height 11
select select "6"
select select "2025"
select select "7"
select select "2025"
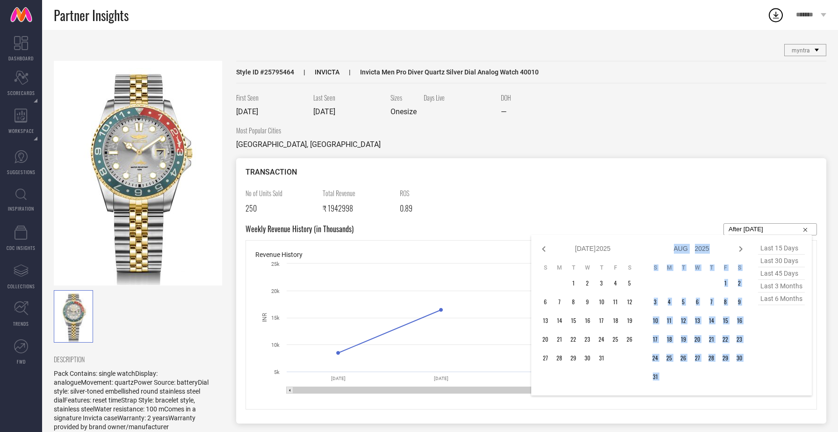
click at [741, 250] on icon at bounding box center [740, 248] width 11 height 11
select select "7"
select select "2025"
select select "8"
select select "2025"
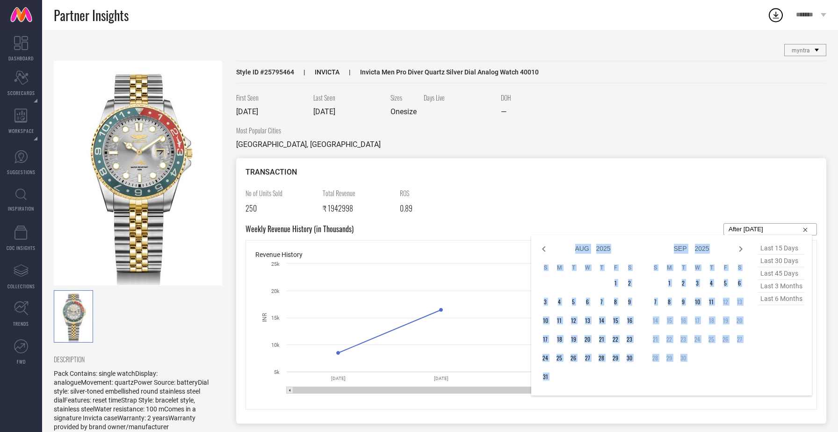
click at [741, 250] on icon at bounding box center [740, 248] width 11 height 11
select select "8"
select select "2025"
select select "9"
select select "2025"
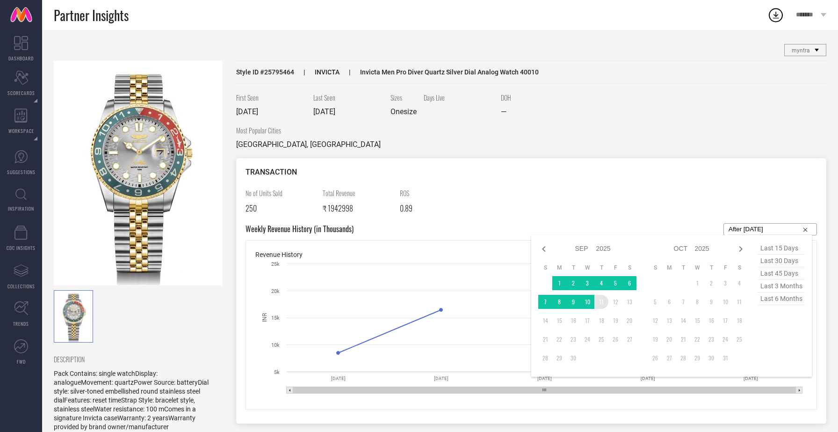
type input "12-09-2024 to 11-09-2025"
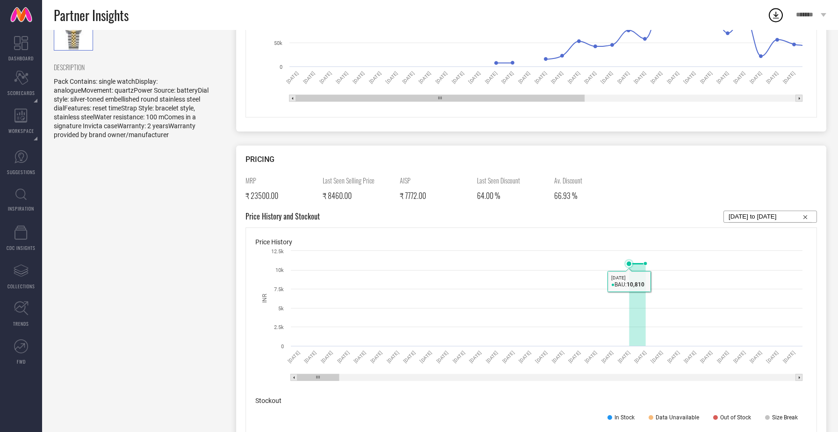
scroll to position [296, 0]
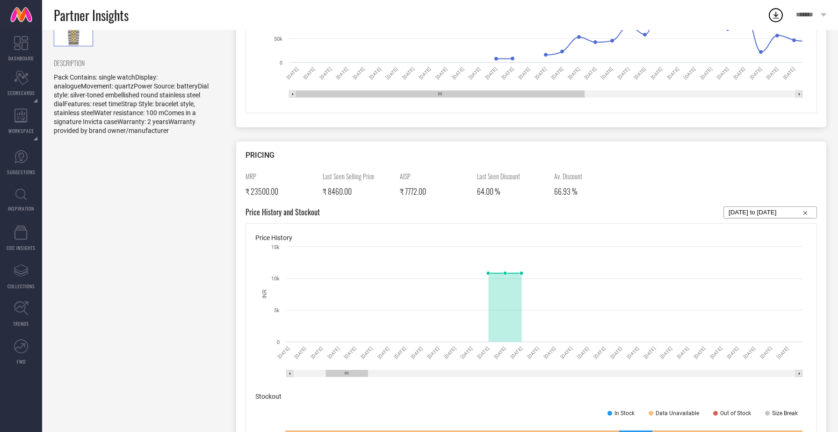
drag, startPoint x: 309, startPoint y: 372, endPoint x: 338, endPoint y: 374, distance: 28.6
click at [338, 374] on rect at bounding box center [347, 373] width 42 height 7
drag, startPoint x: 341, startPoint y: 371, endPoint x: 374, endPoint y: 371, distance: 33.2
click at [374, 371] on rect at bounding box center [366, 373] width 43 height 7
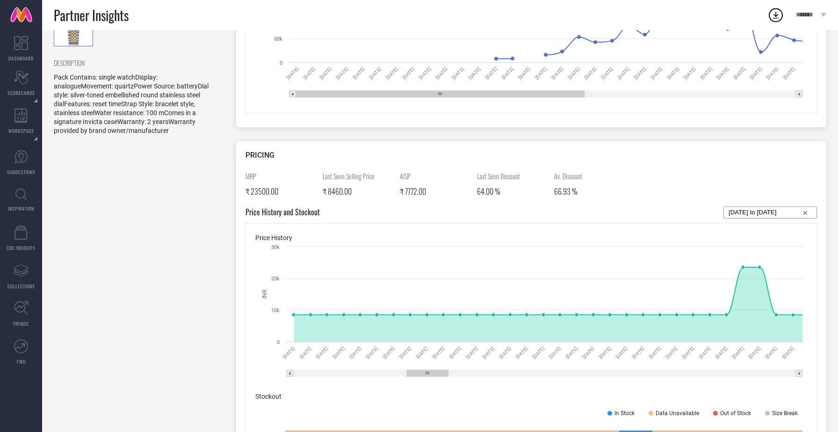
drag, startPoint x: 395, startPoint y: 373, endPoint x: 429, endPoint y: 373, distance: 34.1
click at [429, 373] on rect at bounding box center [428, 373] width 42 height 7
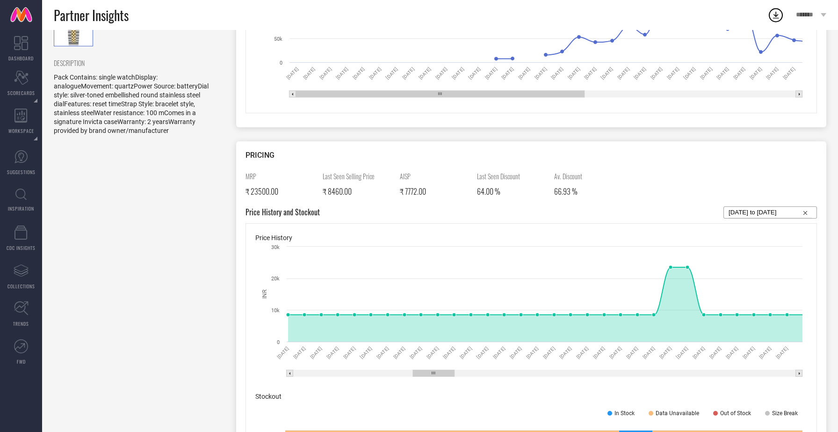
drag, startPoint x: 421, startPoint y: 374, endPoint x: 427, endPoint y: 373, distance: 5.7
click at [427, 373] on rect at bounding box center [434, 373] width 42 height 7
drag, startPoint x: 427, startPoint y: 373, endPoint x: 458, endPoint y: 377, distance: 32.0
click at [458, 377] on icon "Created with Highcharts 9.3.3 INR 31 Dec 24 01 Jan 25 02 Jan 25 03 Jan 25 04 Ja…" at bounding box center [531, 312] width 552 height 140
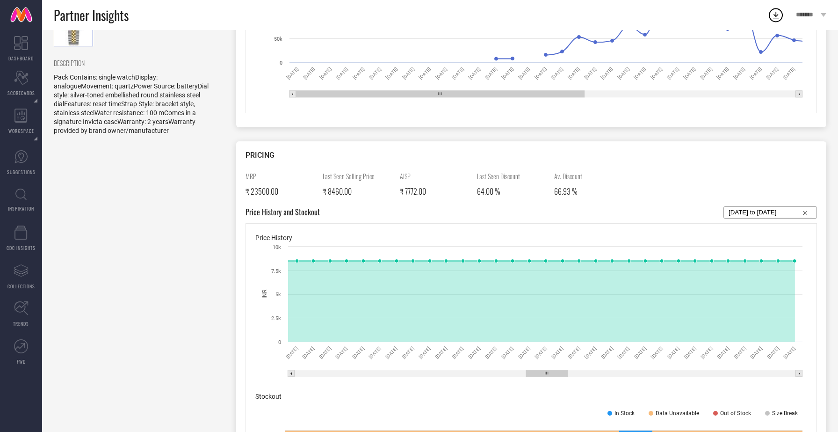
drag, startPoint x: 465, startPoint y: 374, endPoint x: 546, endPoint y: 376, distance: 81.4
click at [546, 376] on icon "Created with Highcharts 9.3.3 INR 27 Feb 25 28 Feb 25 01 Mar 25 02 Mar 25 03 Ma…" at bounding box center [531, 312] width 552 height 140
drag, startPoint x: 551, startPoint y: 373, endPoint x: 638, endPoint y: 371, distance: 87.5
click at [638, 371] on rect at bounding box center [635, 373] width 42 height 7
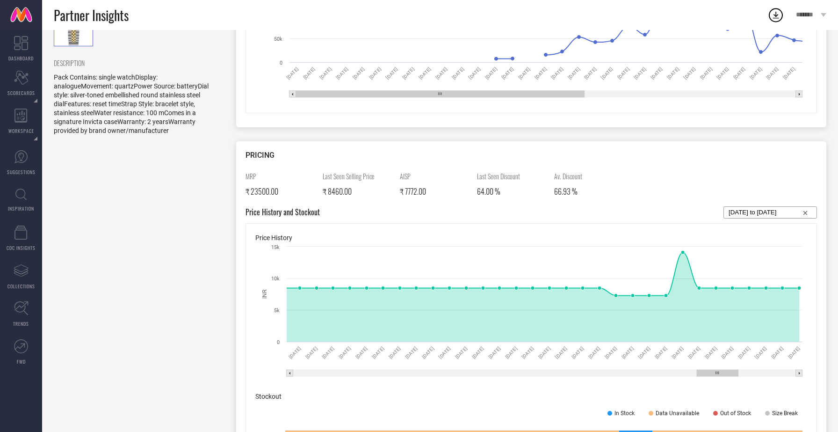
drag, startPoint x: 632, startPoint y: 375, endPoint x: 715, endPoint y: 371, distance: 83.3
click at [715, 371] on rect at bounding box center [718, 373] width 42 height 7
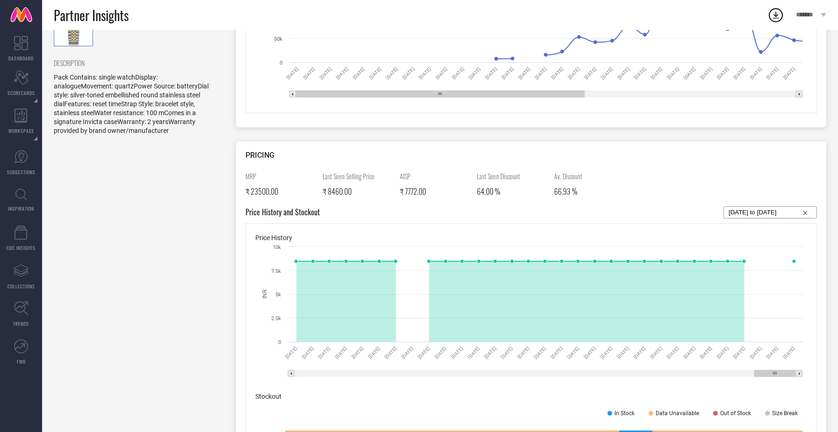
drag, startPoint x: 717, startPoint y: 370, endPoint x: 813, endPoint y: 373, distance: 96.4
click at [813, 373] on div "Price History Created with Highcharts 9.3.3 INR 10 Aug 25 11 Aug 25 12 Aug 25 1…" at bounding box center [532, 362] width 572 height 278
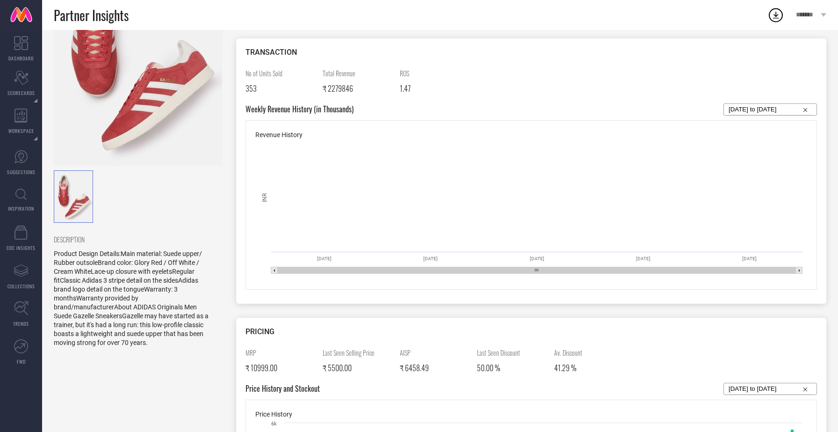
scroll to position [107, 0]
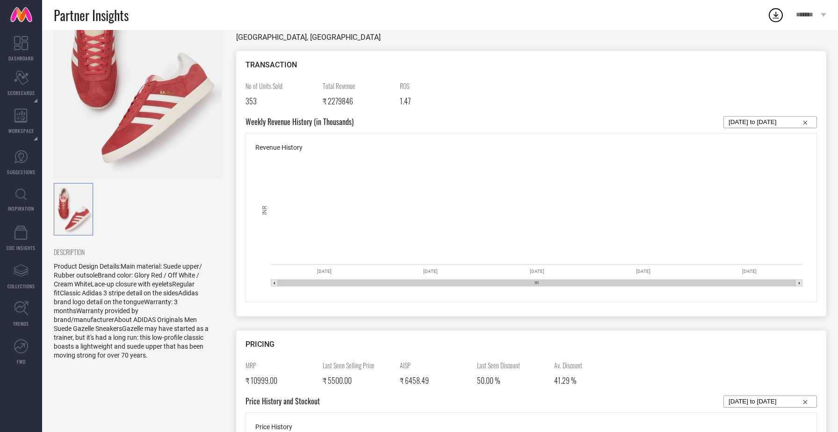
click at [148, 93] on img at bounding box center [138, 66] width 168 height 225
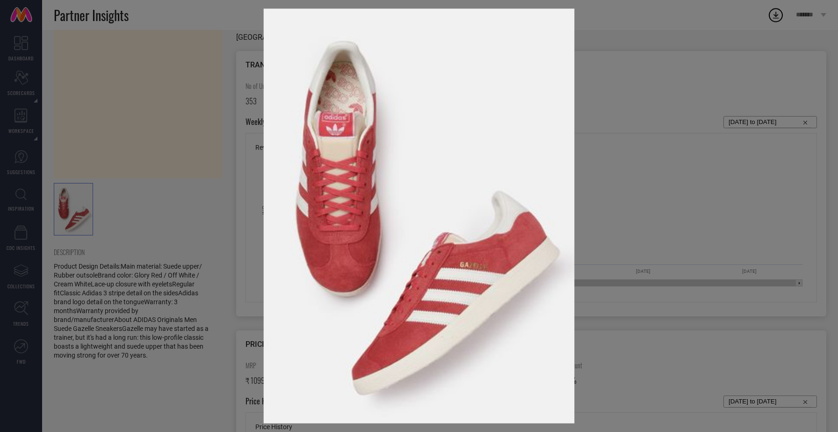
click at [148, 93] on div at bounding box center [419, 216] width 838 height 432
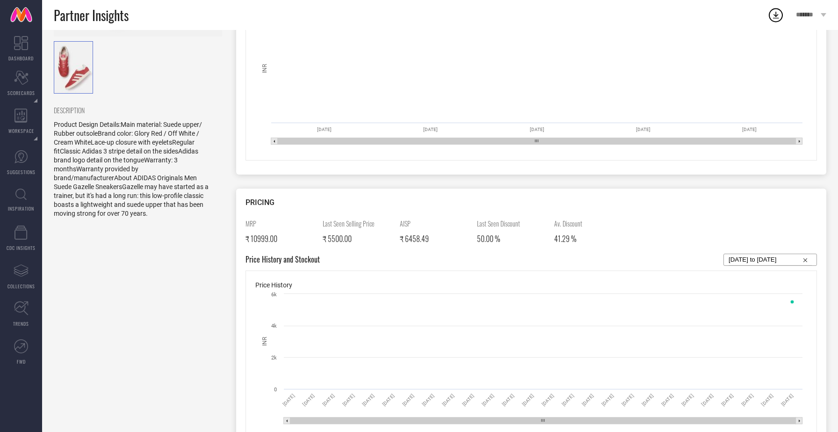
scroll to position [0, 0]
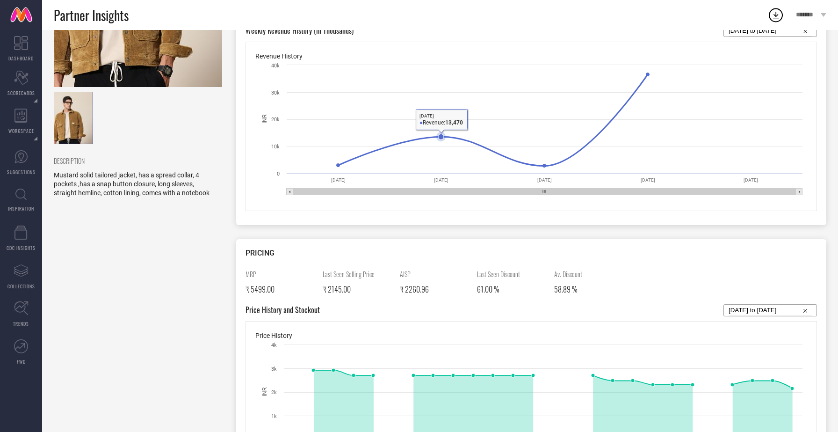
scroll to position [218, 0]
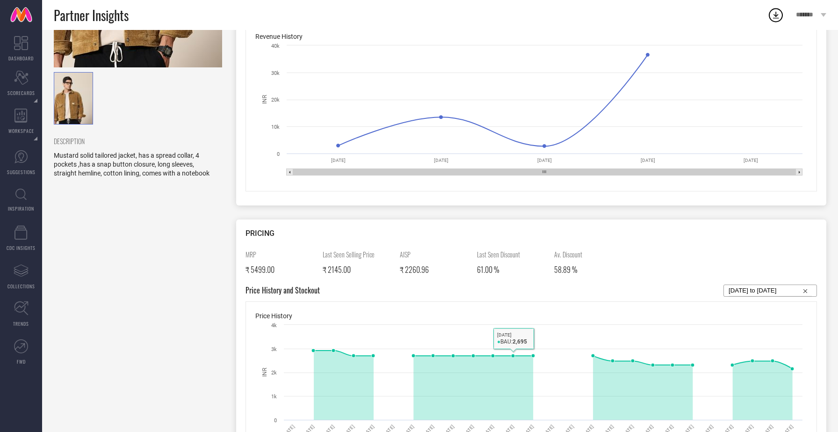
select select "7"
select select "2025"
select select "8"
select select "2025"
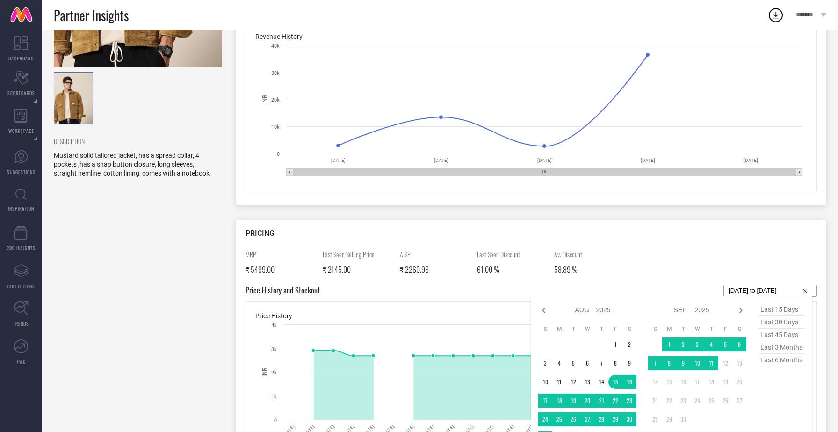
click at [749, 292] on input "[DATE] to [DATE]" at bounding box center [770, 290] width 83 height 11
click at [544, 308] on icon at bounding box center [543, 310] width 3 height 6
select select "5"
select select "2025"
select select "6"
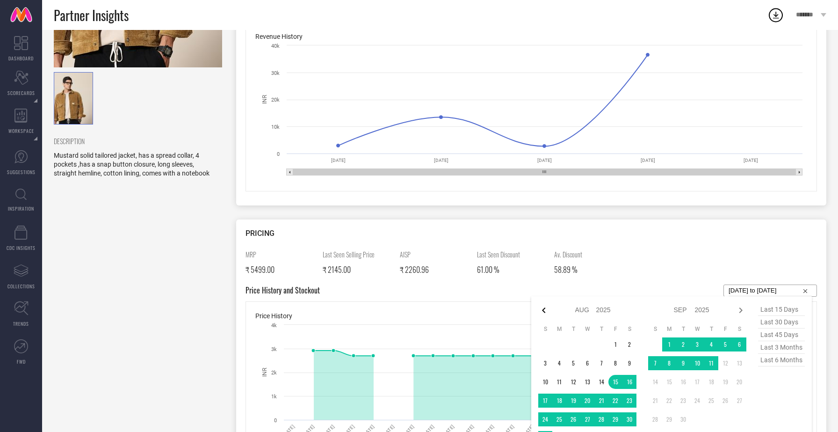
select select "2025"
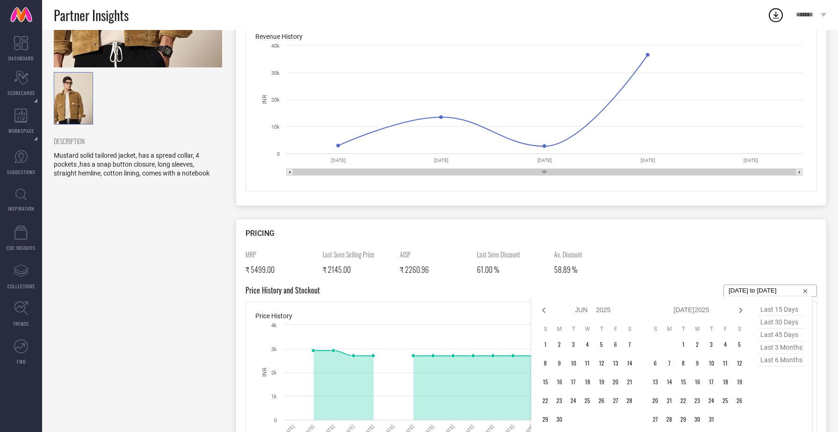
click at [544, 308] on icon at bounding box center [543, 310] width 3 height 6
select select "2"
select select "2025"
select select "3"
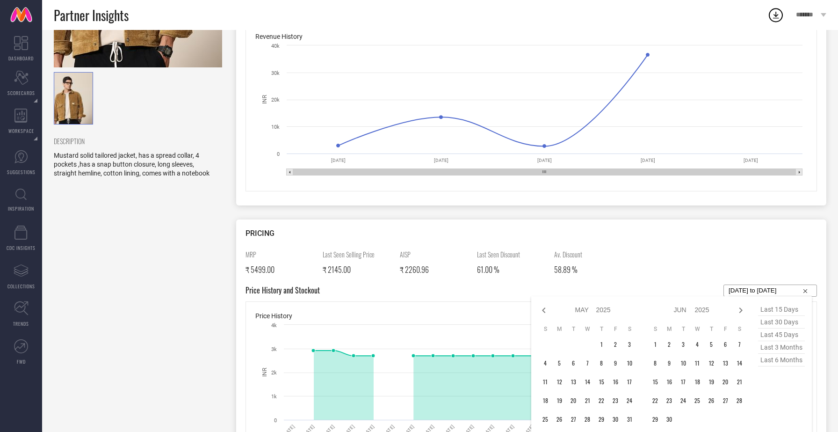
select select "2025"
click at [544, 308] on icon at bounding box center [543, 310] width 3 height 6
select select "1"
select select "2025"
select select "2"
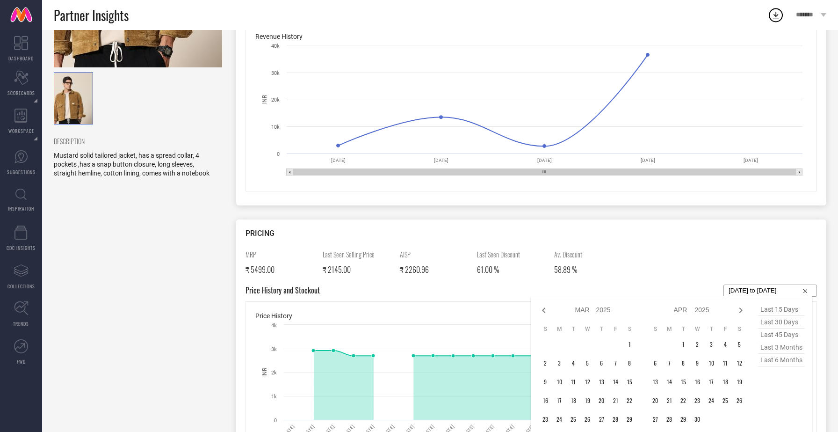
select select "2025"
click at [544, 308] on icon at bounding box center [543, 310] width 3 height 6
select select "11"
select select "2024"
select select "2025"
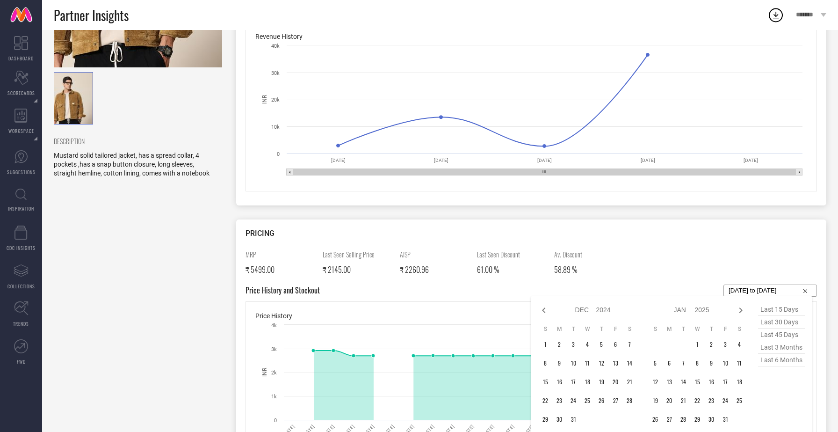
click at [544, 308] on icon at bounding box center [543, 310] width 3 height 6
select select "10"
select select "2024"
select select "11"
select select "2024"
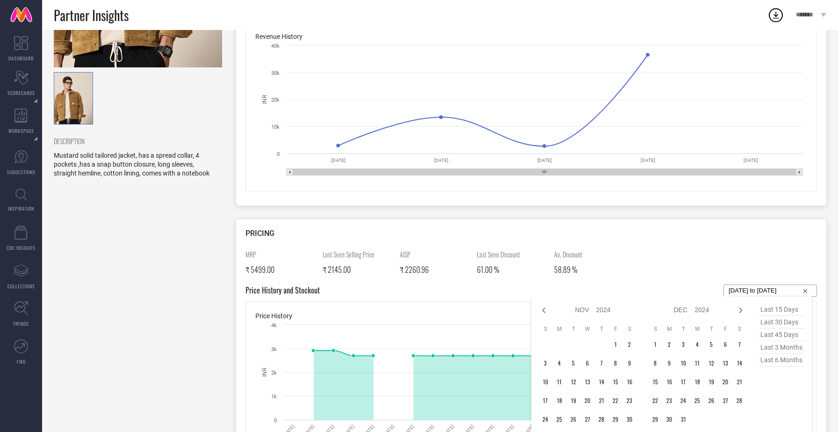
click at [544, 308] on icon at bounding box center [543, 310] width 3 height 6
select select "7"
select select "2024"
select select "8"
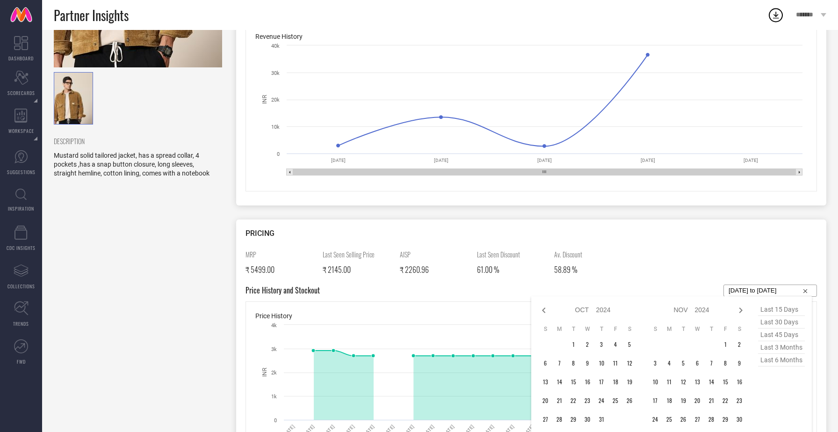
select select "2024"
click at [544, 308] on icon at bounding box center [543, 310] width 3 height 6
select select "6"
select select "2024"
select select "7"
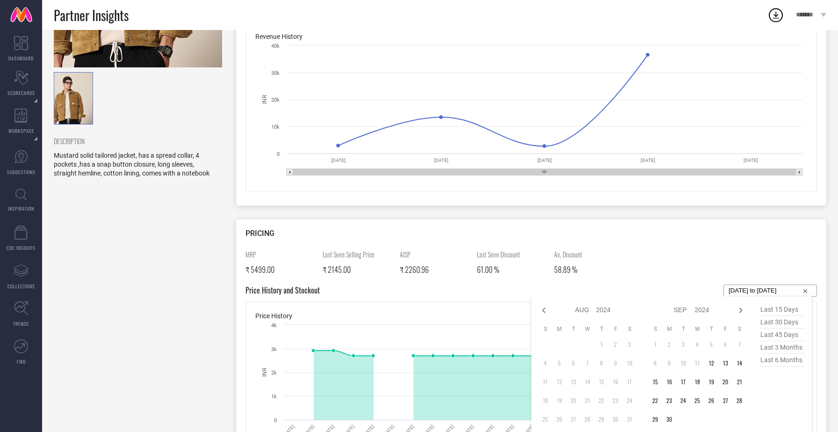
select select "2024"
click at [544, 308] on icon at bounding box center [543, 310] width 3 height 6
select select "5"
select select "2024"
select select "6"
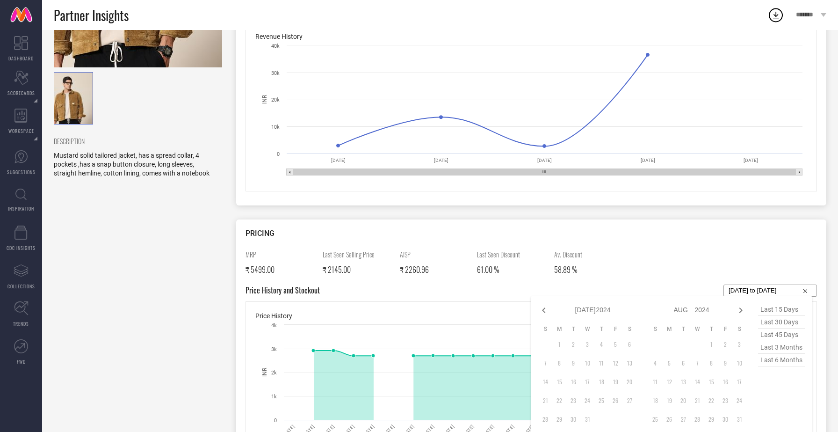
select select "2024"
click at [741, 309] on icon at bounding box center [740, 309] width 11 height 11
select select "6"
select select "2024"
select select "7"
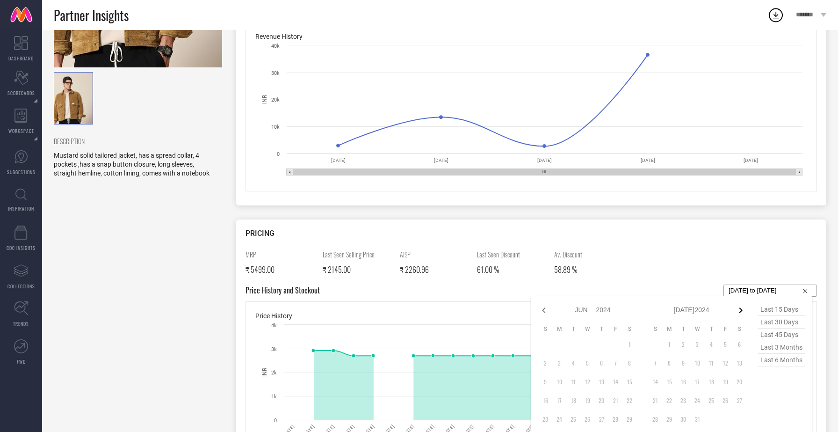
select select "2024"
click at [741, 309] on icon at bounding box center [740, 309] width 11 height 11
select select "7"
select select "2024"
select select "8"
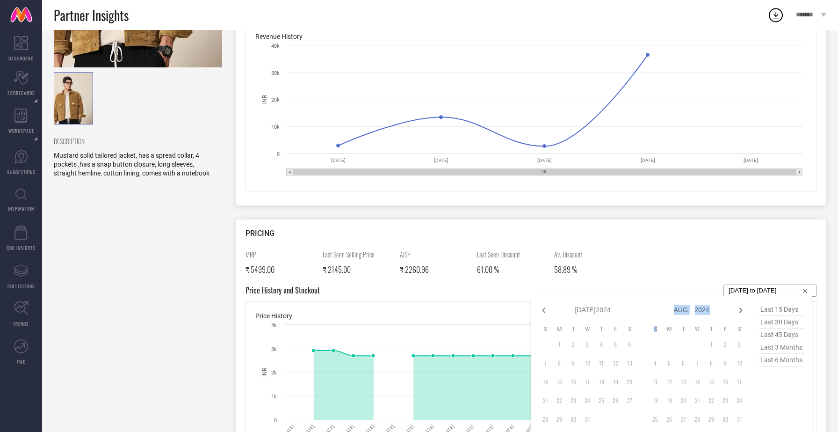
select select "2024"
click at [741, 309] on icon at bounding box center [740, 309] width 11 height 11
select select "8"
select select "2024"
select select "9"
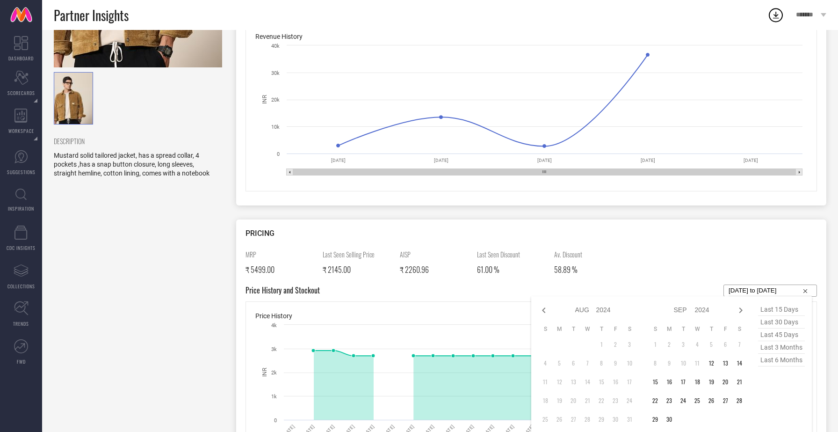
select select "2024"
type input "After 12-09-2024"
click at [601, 363] on td "12" at bounding box center [601, 363] width 14 height 14
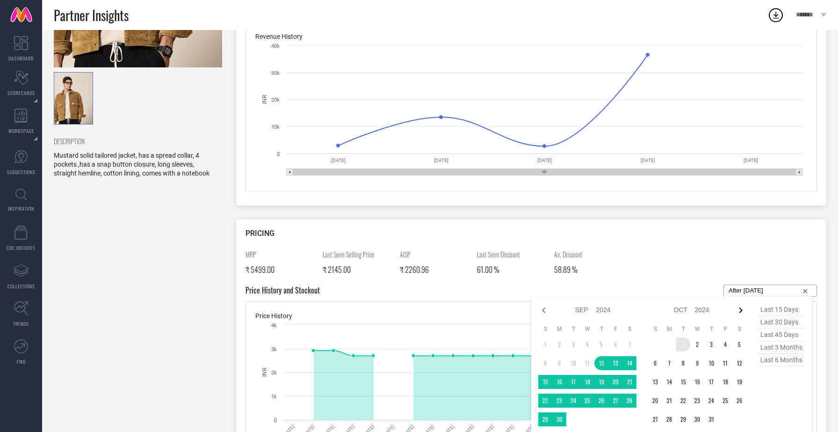
click at [740, 309] on icon at bounding box center [740, 309] width 11 height 11
select select "9"
select select "2024"
select select "10"
select select "2024"
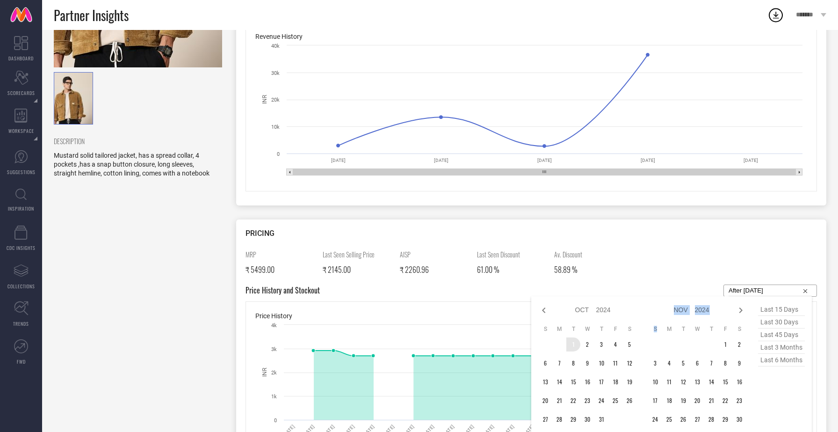
click at [740, 309] on icon at bounding box center [740, 309] width 11 height 11
select select "10"
select select "2024"
select select "11"
select select "2024"
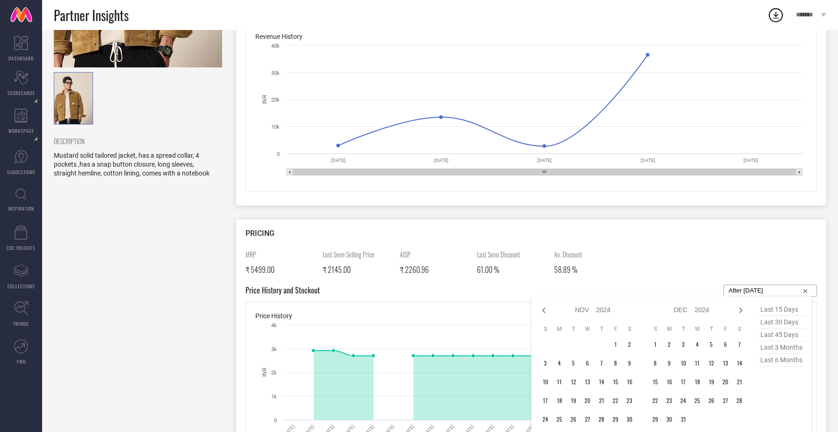
click at [740, 309] on icon at bounding box center [740, 309] width 11 height 11
select select "11"
select select "2024"
select select "2025"
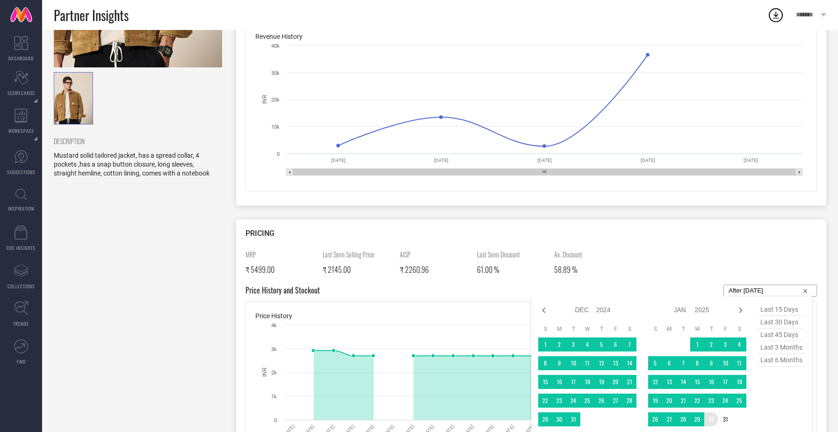
type input "12-09-2024 to 30-01-2025"
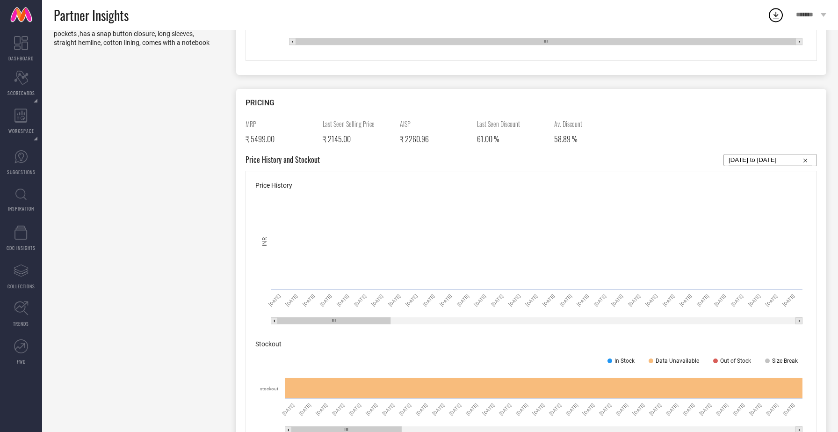
scroll to position [351, 0]
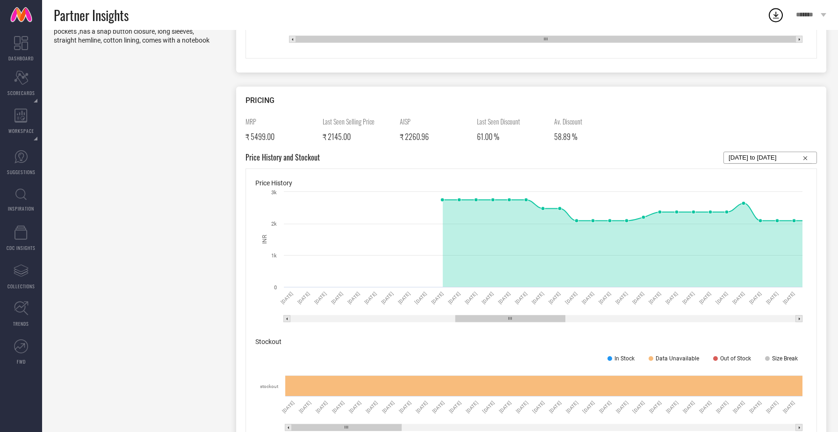
drag, startPoint x: 364, startPoint y: 316, endPoint x: 540, endPoint y: 302, distance: 176.0
click at [540, 302] on icon "Created with Highcharts 9.3.3 INR 29 Oct 24 30 Oct 24 31 Oct 24 01 Nov 24 02 No…" at bounding box center [531, 257] width 552 height 140
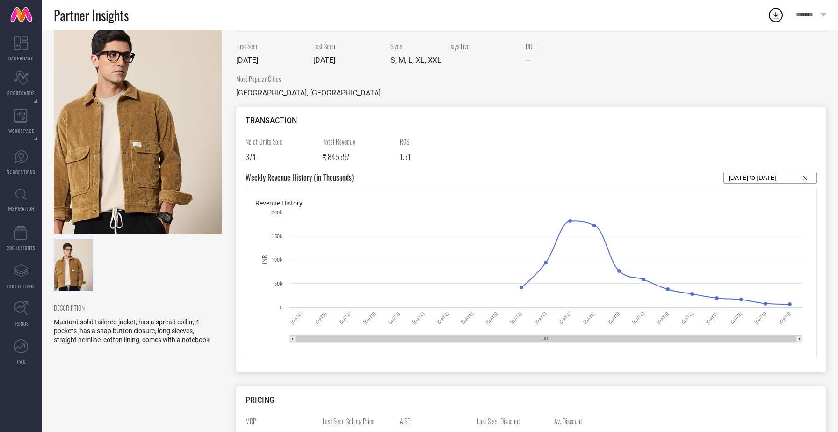
scroll to position [0, 0]
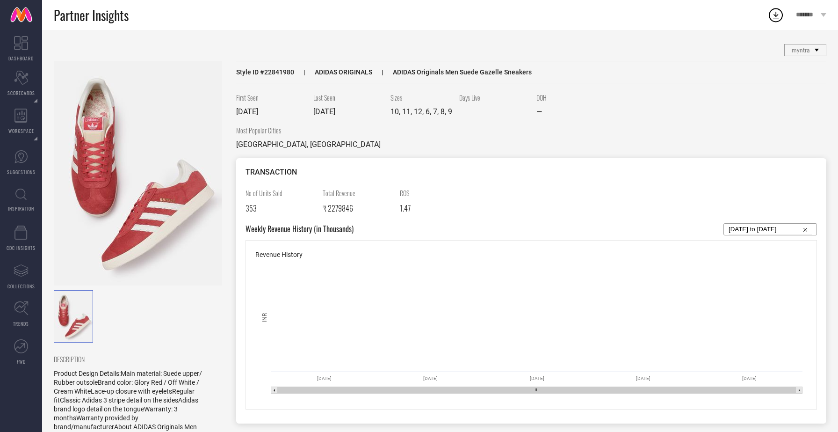
click at [283, 69] on span "Style ID # 22841980" at bounding box center [265, 71] width 58 height 7
copy span "22841980"
